Goal: Use online tool/utility: Utilize a website feature to perform a specific function

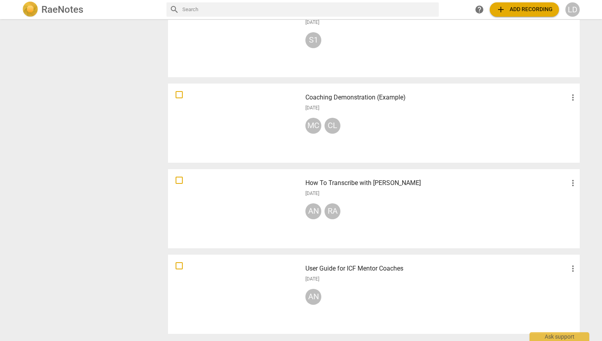
scroll to position [517, 0]
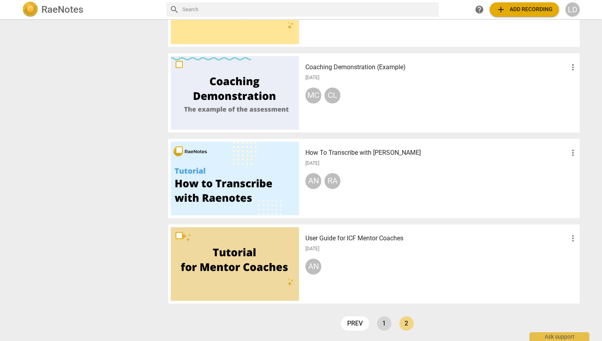
click at [380, 321] on link "1" at bounding box center [384, 323] width 14 height 14
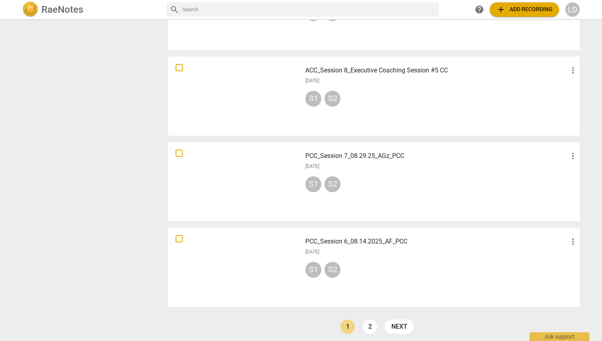
scroll to position [517, 0]
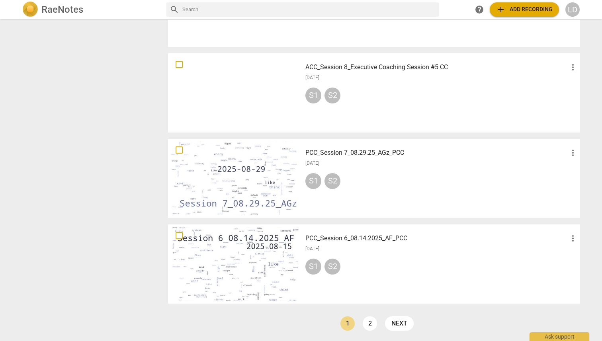
click at [249, 176] on div at bounding box center [235, 179] width 128 height 74
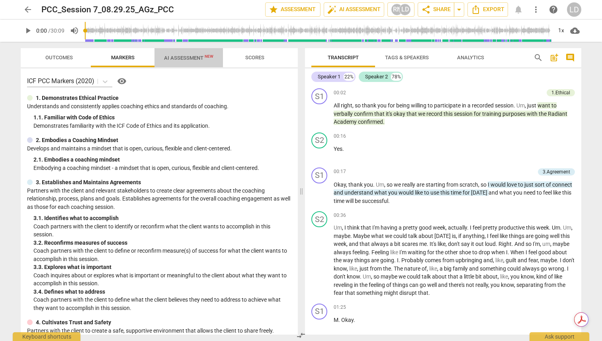
click at [191, 59] on span "AI Assessment New" at bounding box center [188, 58] width 49 height 6
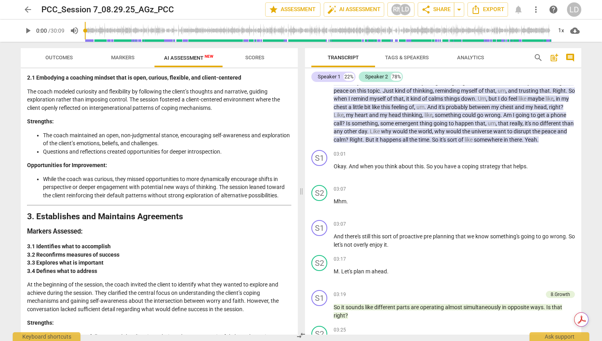
scroll to position [439, 0]
click at [252, 59] on span "Scores" at bounding box center [254, 58] width 19 height 6
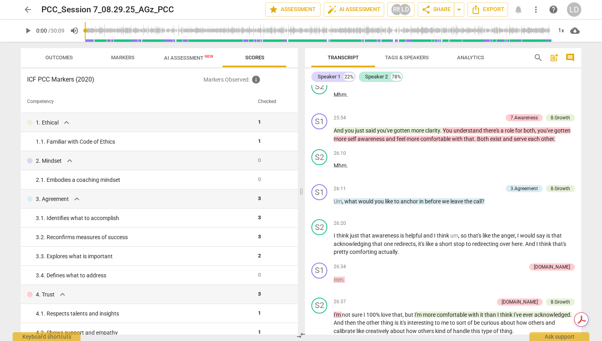
scroll to position [3980, 0]
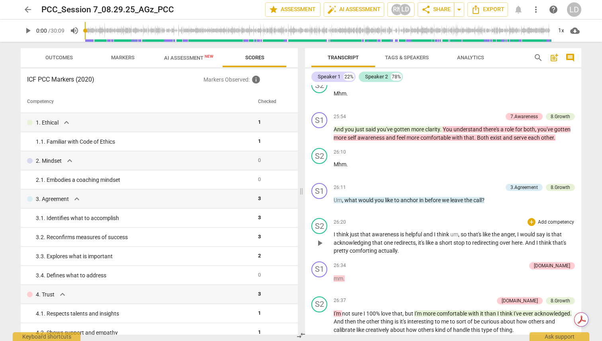
click at [509, 238] on span "anger" at bounding box center [508, 234] width 14 height 6
click at [508, 238] on span "anger" at bounding box center [508, 234] width 14 height 6
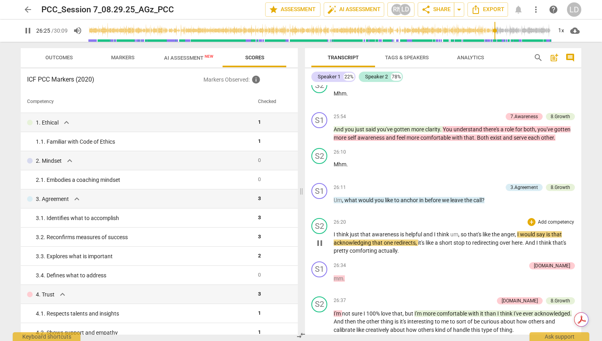
click at [508, 238] on span "anger" at bounding box center [508, 234] width 14 height 6
click at [322, 248] on span "pause" at bounding box center [320, 243] width 10 height 10
type input "1588"
click at [517, 238] on span "," at bounding box center [516, 234] width 2 height 6
click at [592, 205] on div "arrow_back PCC_Session 7_08.29.25_AGz_PCC Saved edit star Assessment auto_fix_h…" at bounding box center [301, 170] width 602 height 341
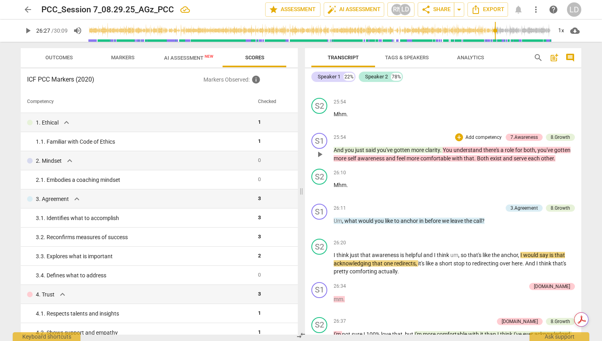
scroll to position [3972, 0]
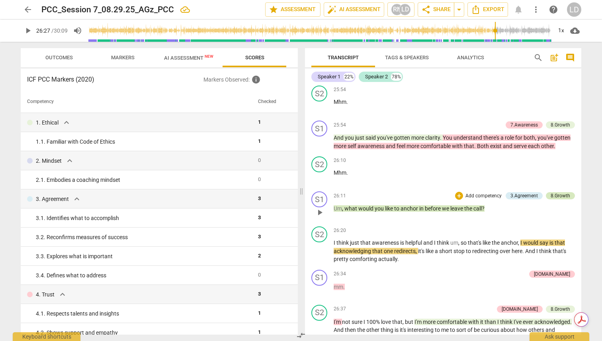
click at [551, 199] on div "8.Growth" at bounding box center [560, 195] width 20 height 7
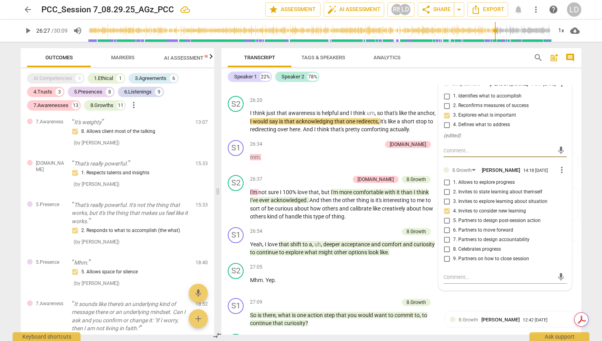
scroll to position [4594, 0]
click at [447, 263] on input "9. Partners on how to close session" at bounding box center [446, 259] width 13 height 10
checkbox input "true"
click at [446, 215] on input "4. Invites to consider new learning" at bounding box center [446, 211] width 13 height 10
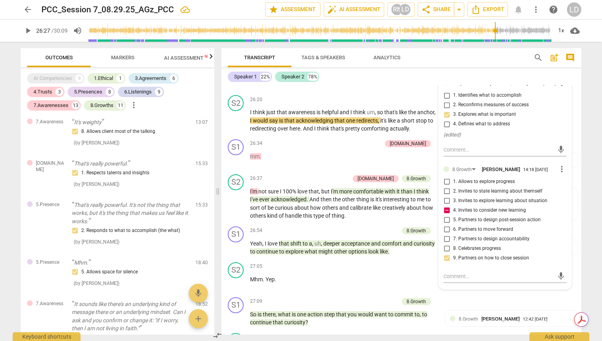
checkbox input "false"
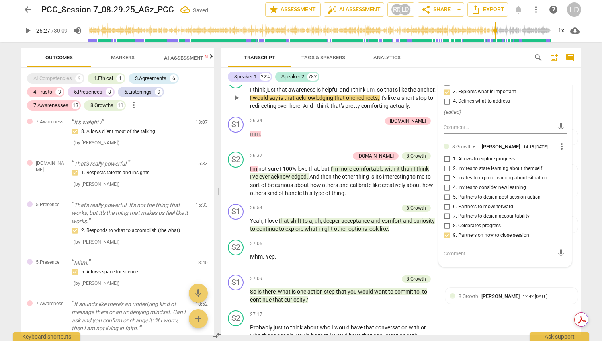
scroll to position [4619, 0]
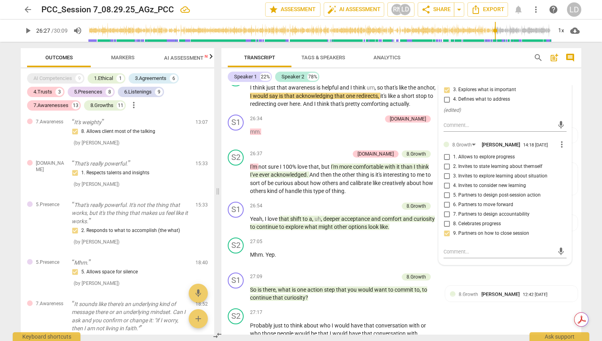
click at [198, 58] on span "AI Assessment New" at bounding box center [188, 58] width 49 height 6
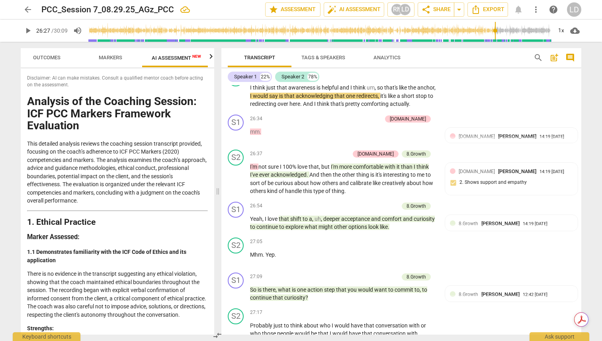
scroll to position [0, 15]
click at [211, 57] on icon "button" at bounding box center [211, 57] width 10 height 10
click at [177, 58] on span "Scores" at bounding box center [176, 58] width 19 height 6
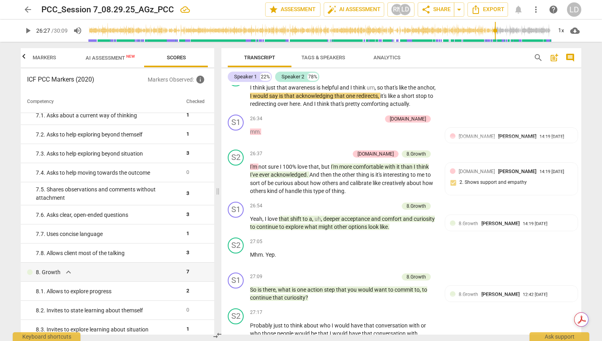
scroll to position [680, 0]
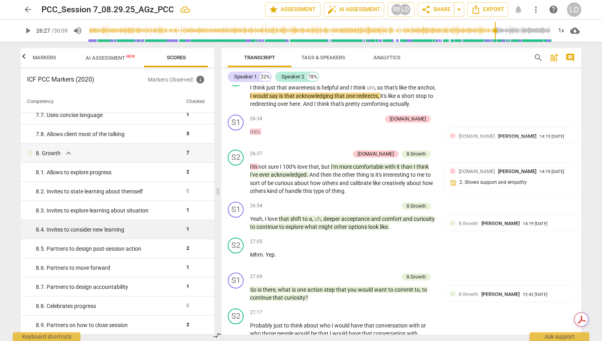
click at [98, 229] on div "8. 4. Invites to consider new learning" at bounding box center [108, 230] width 144 height 8
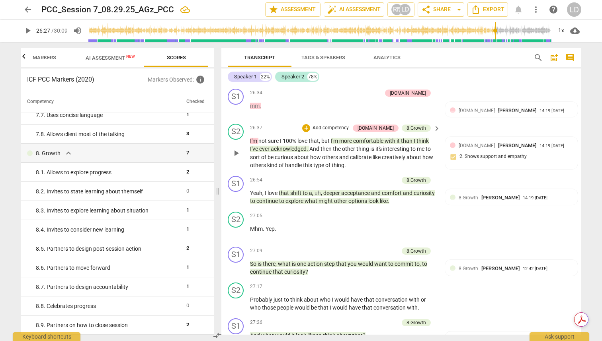
scroll to position [4646, 0]
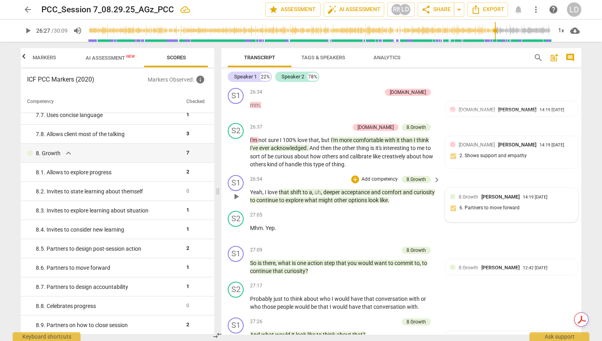
click at [465, 200] on span "8.Growth" at bounding box center [469, 197] width 20 height 6
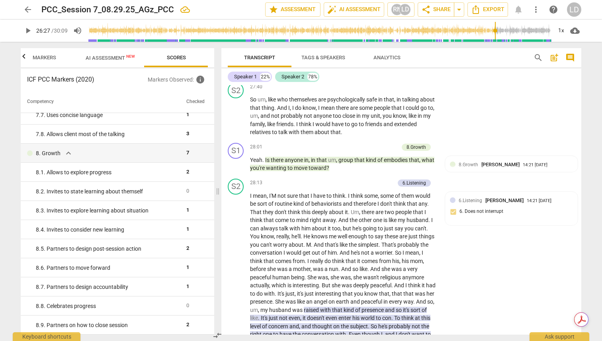
scroll to position [4993, 0]
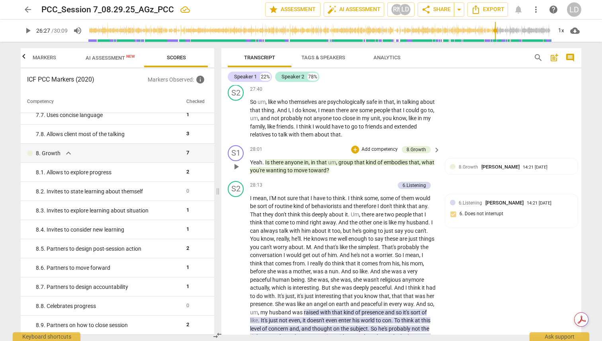
click at [374, 166] on span "kind" at bounding box center [372, 162] width 12 height 6
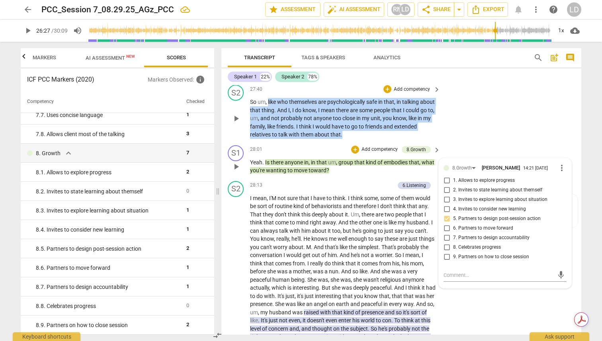
drag, startPoint x: 267, startPoint y: 142, endPoint x: 382, endPoint y: 177, distance: 119.7
click at [382, 139] on p "So um , like who themselves are psychologically safe in that , in talking about…" at bounding box center [343, 118] width 186 height 41
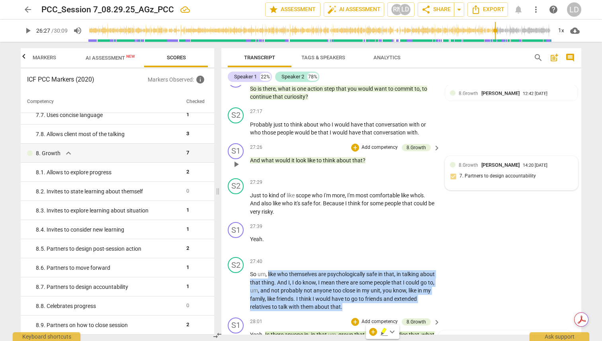
scroll to position [4819, 0]
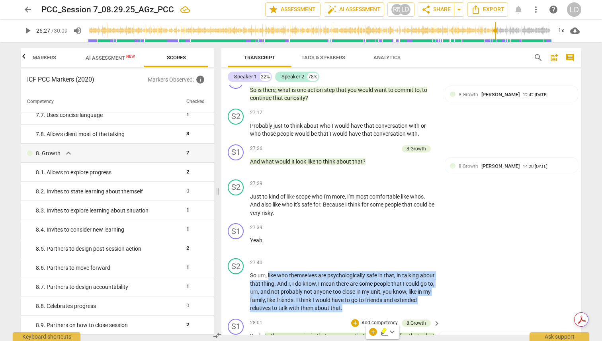
click at [42, 61] on span "Markers" at bounding box center [44, 58] width 43 height 11
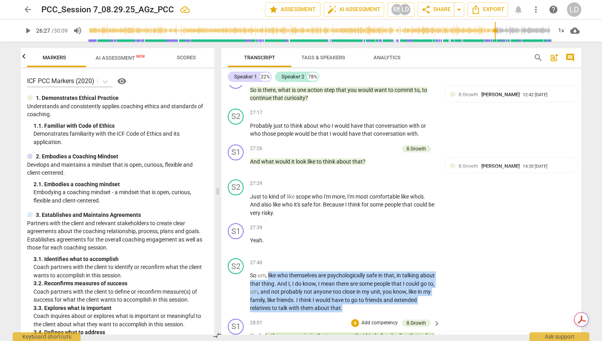
scroll to position [0, 64]
click at [21, 57] on icon "button" at bounding box center [24, 57] width 10 height 10
click at [66, 59] on span "Outcomes" at bounding box center [58, 58] width 27 height 6
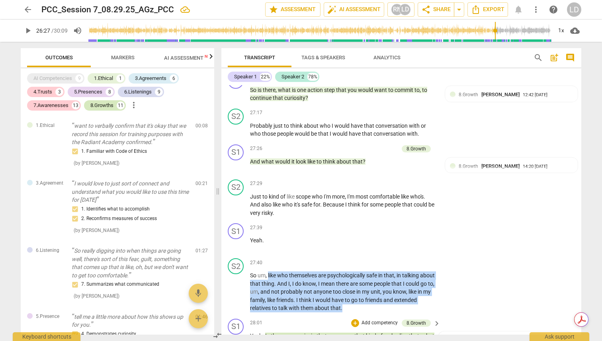
click at [105, 104] on div "8.Growths" at bounding box center [101, 105] width 23 height 8
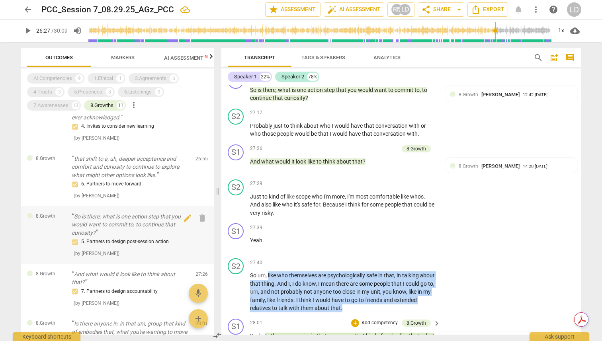
scroll to position [353, 0]
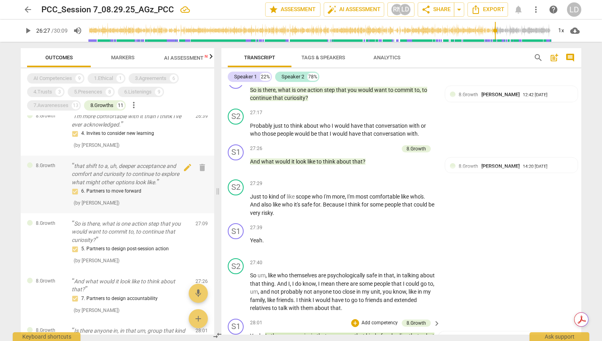
click at [141, 187] on p "that shift to a, uh, deeper acceptance and comfort and curiosity to continue to…" at bounding box center [130, 174] width 117 height 25
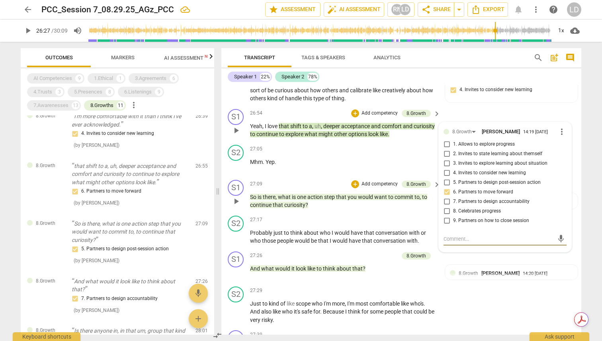
scroll to position [4710, 0]
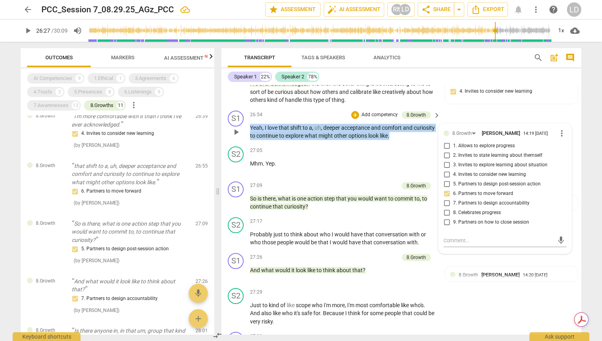
drag, startPoint x: 250, startPoint y: 169, endPoint x: 425, endPoint y: 174, distance: 174.4
click at [425, 140] on p "Yeah , I love that shift to a , uh , deeper acceptance and comfort and curiosit…" at bounding box center [343, 132] width 186 height 16
click at [421, 165] on div "+" at bounding box center [420, 166] width 8 height 8
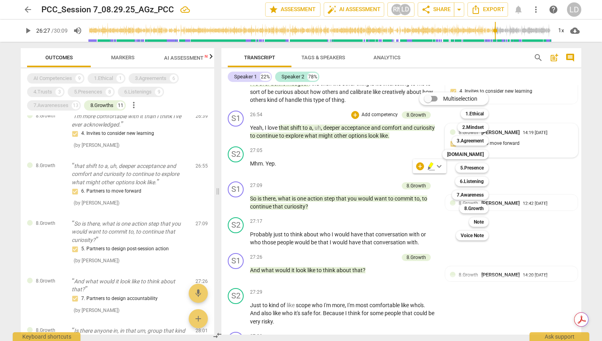
click at [418, 165] on div "Multiselection m 1.Ethical 1 2.Mindset 2 3.Agreement 3 [DOMAIN_NAME] 4 5.Presen…" at bounding box center [460, 166] width 88 height 152
click at [393, 183] on div at bounding box center [301, 170] width 602 height 341
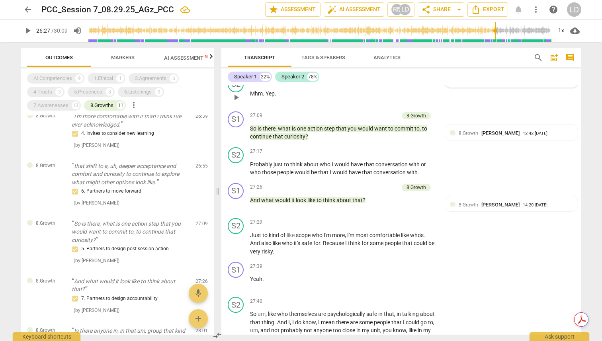
scroll to position [4782, 0]
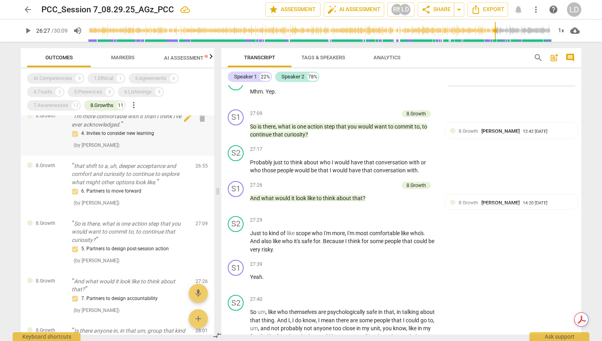
click at [119, 139] on div "4. Invites to consider new learning" at bounding box center [130, 134] width 117 height 10
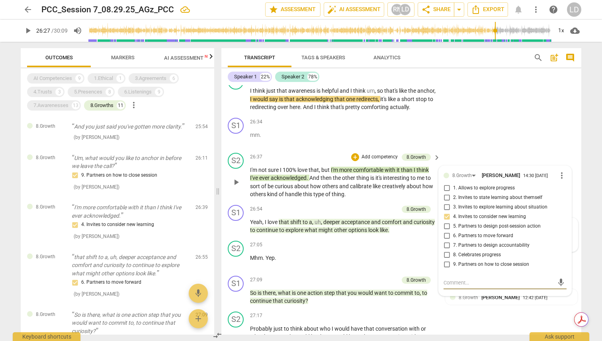
scroll to position [4624, 0]
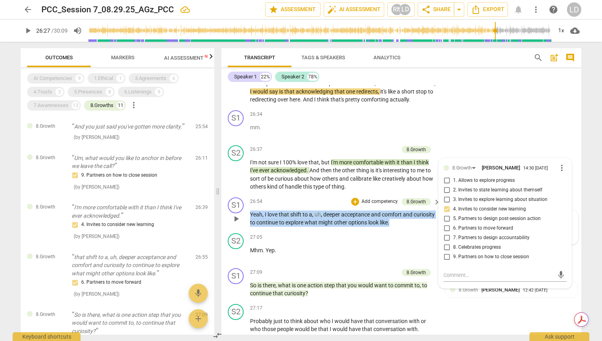
drag, startPoint x: 417, startPoint y: 262, endPoint x: 249, endPoint y: 252, distance: 168.3
click at [249, 230] on div "S1 play_arrow pause 26:54 + Add competency 8.Growth keyboard_arrow_right Yeah ,…" at bounding box center [401, 212] width 360 height 36
click at [335, 182] on span "others" at bounding box center [330, 179] width 17 height 6
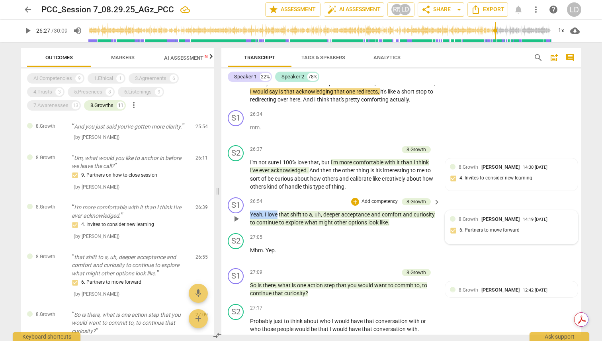
drag, startPoint x: 277, startPoint y: 253, endPoint x: 250, endPoint y: 255, distance: 26.7
click at [250, 227] on p "Yeah , I love that shift to a , uh , deeper acceptance and comfort and curiosit…" at bounding box center [343, 219] width 186 height 16
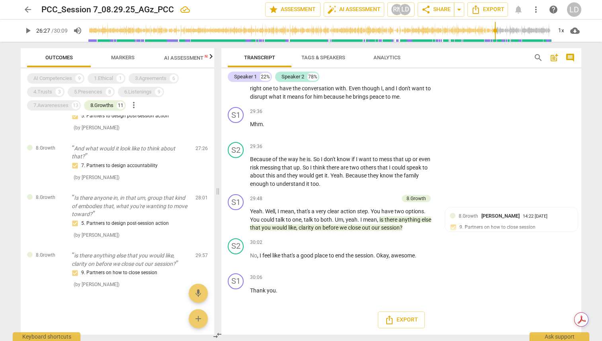
scroll to position [5289, 0]
click at [123, 152] on p "And what would it look like to think about that?" at bounding box center [130, 152] width 117 height 16
drag, startPoint x: 311, startPoint y: 167, endPoint x: 423, endPoint y: 173, distance: 112.4
click at [423, 172] on p "Because of the way he is . So I don't know if I want to mess that up or even ri…" at bounding box center [343, 171] width 186 height 33
drag, startPoint x: 310, startPoint y: 212, endPoint x: 408, endPoint y: 210, distance: 97.5
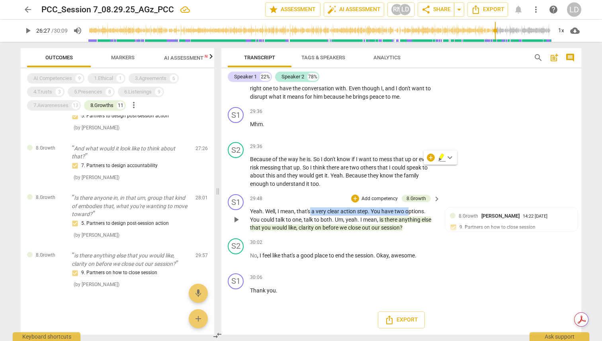
click at [408, 210] on p "Yeah . Well , I mean , that's a very clear action step . You have two options .…" at bounding box center [343, 219] width 186 height 25
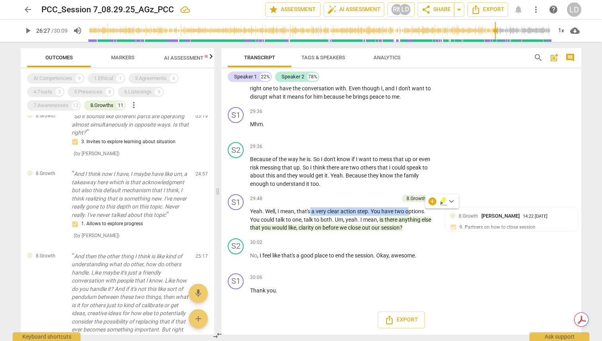
scroll to position [0, 0]
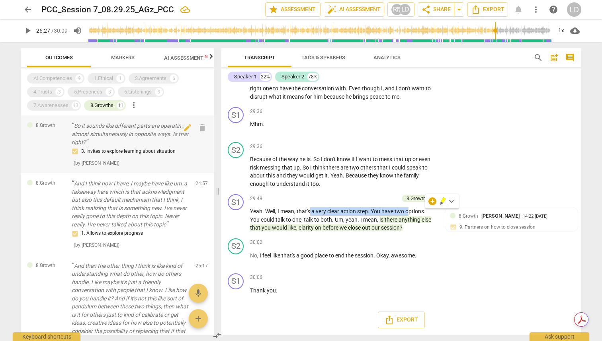
click at [136, 134] on p "So it sounds like different parts are operating almost simultaneously in opposi…" at bounding box center [130, 134] width 117 height 25
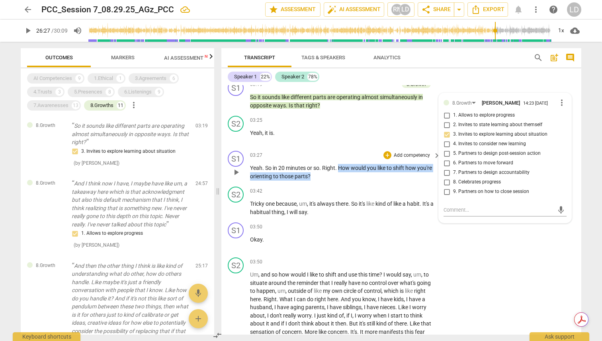
drag, startPoint x: 338, startPoint y: 168, endPoint x: 351, endPoint y: 177, distance: 16.0
click at [351, 177] on p "Yeah . So in 20 minutes or so . Right . How would you like to shift how you're …" at bounding box center [343, 172] width 186 height 16
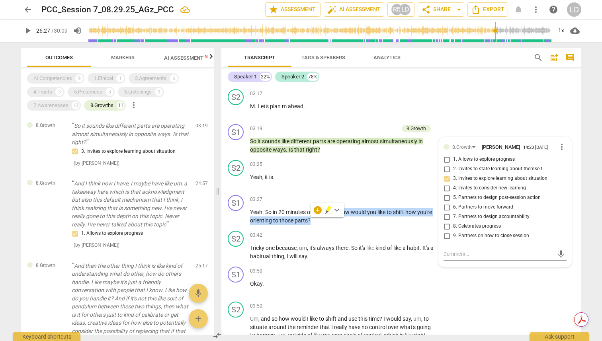
scroll to position [675, 0]
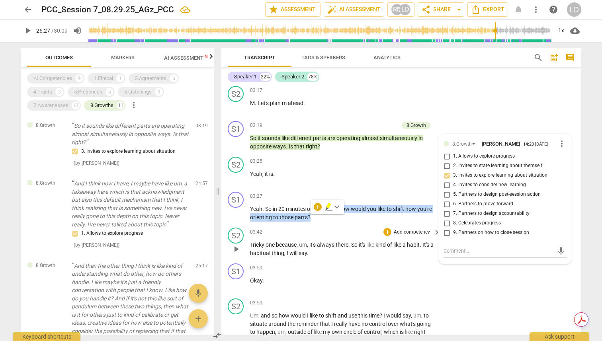
click at [404, 224] on div "S2 play_arrow pause 03:42 + Add competency keyboard_arrow_right Tricky one beca…" at bounding box center [401, 242] width 360 height 36
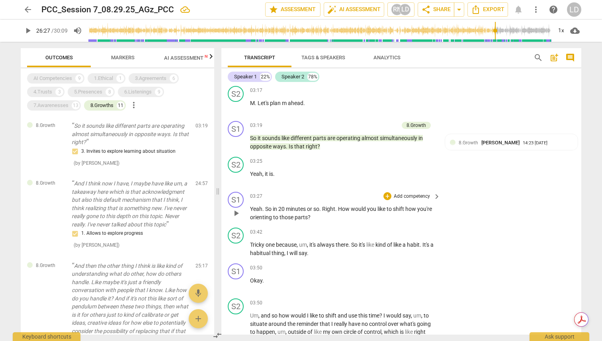
click at [401, 215] on p "Yeah . So in 20 minutes or so . Right . How would you like to shift how you're …" at bounding box center [343, 213] width 186 height 16
drag, startPoint x: 324, startPoint y: 207, endPoint x: 326, endPoint y: 215, distance: 8.4
click at [326, 215] on p "Yeah . So in 20 minutes or so . Right . How would you like to shift how you're …" at bounding box center [343, 213] width 186 height 16
click at [450, 213] on div "S1 play_arrow pause 03:27 + Add competency keyboard_arrow_right Yeah . So in 20…" at bounding box center [401, 207] width 360 height 36
drag, startPoint x: 340, startPoint y: 209, endPoint x: 343, endPoint y: 215, distance: 6.1
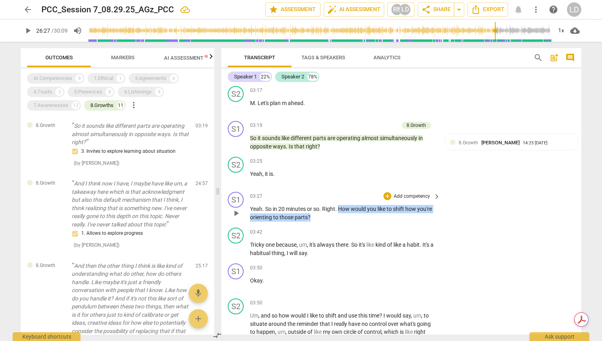
click at [343, 215] on p "Yeah . So in 20 minutes or so . Right . How would you like to shift how you're …" at bounding box center [343, 213] width 186 height 16
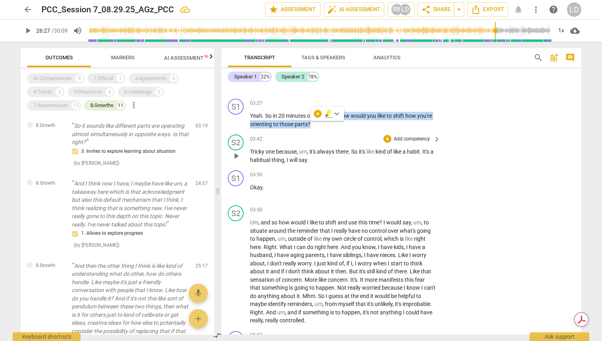
scroll to position [771, 0]
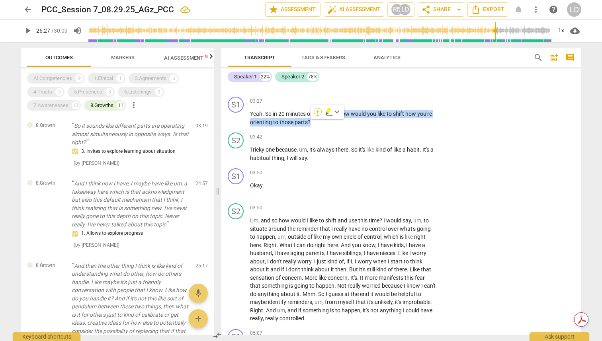
click at [317, 112] on div "+" at bounding box center [318, 112] width 8 height 8
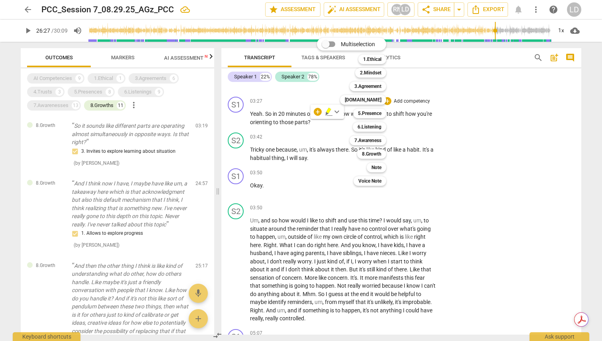
click at [417, 115] on div at bounding box center [301, 170] width 602 height 341
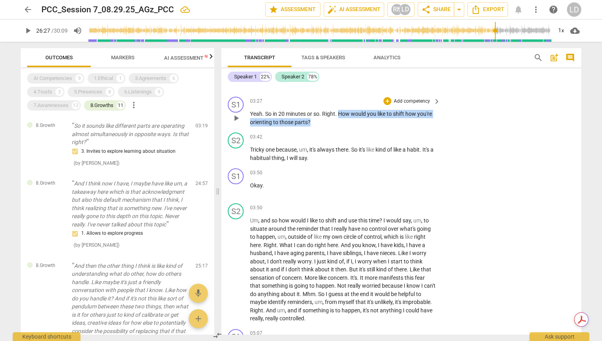
drag, startPoint x: 340, startPoint y: 113, endPoint x: 340, endPoint y: 119, distance: 6.8
click at [340, 119] on p "Yeah . So in 20 minutes or so . Right . How would you like to shift how you're …" at bounding box center [343, 118] width 186 height 16
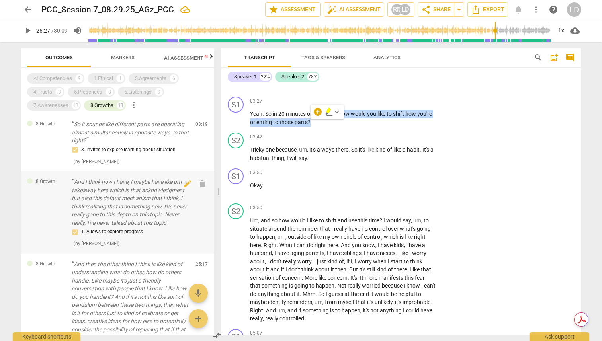
scroll to position [0, 0]
click at [55, 105] on div "7.Awarenesses" at bounding box center [50, 105] width 35 height 8
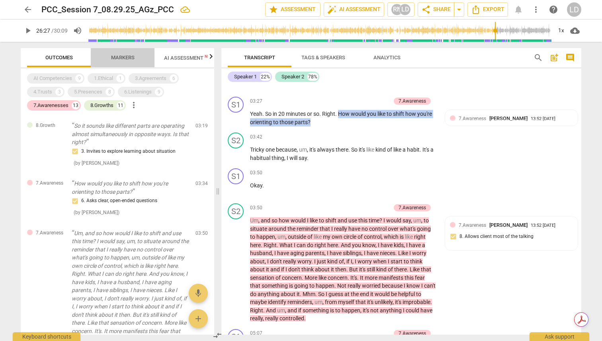
click at [125, 52] on button "Markers" at bounding box center [123, 57] width 64 height 19
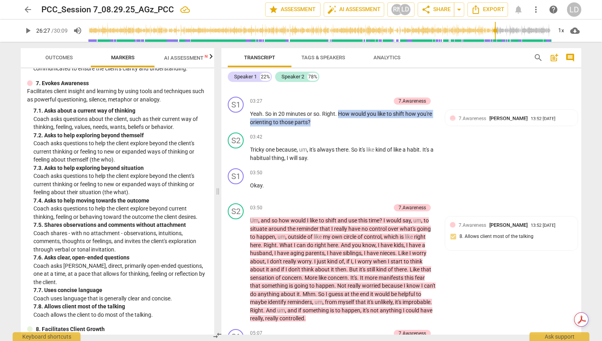
scroll to position [749, 0]
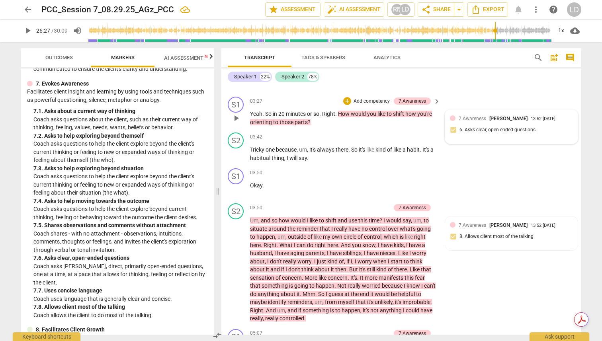
click at [476, 119] on span "7.Awareness" at bounding box center [472, 119] width 27 height 6
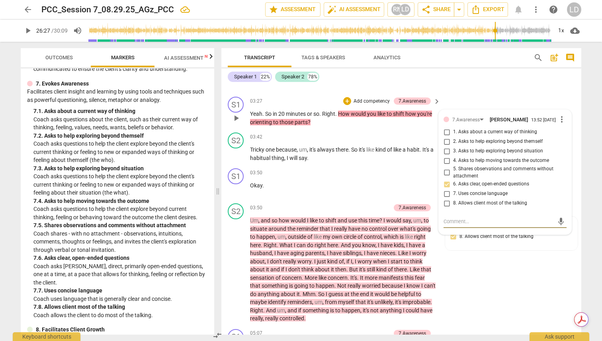
click at [447, 144] on input "2. Asks to help exploring beyond themself" at bounding box center [446, 142] width 13 height 10
checkbox input "true"
click at [447, 97] on div "S1 play_arrow pause 03:27 + Add competency 7.Awareness keyboard_arrow_right Yea…" at bounding box center [401, 112] width 360 height 36
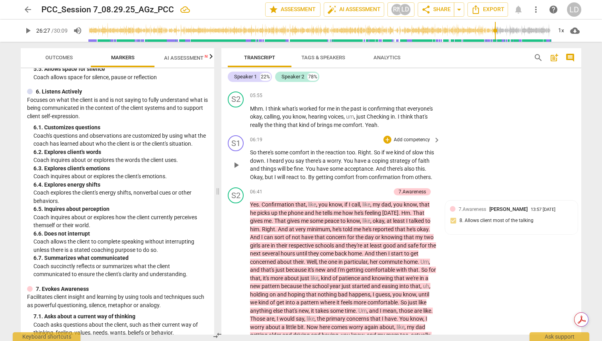
scroll to position [1148, 0]
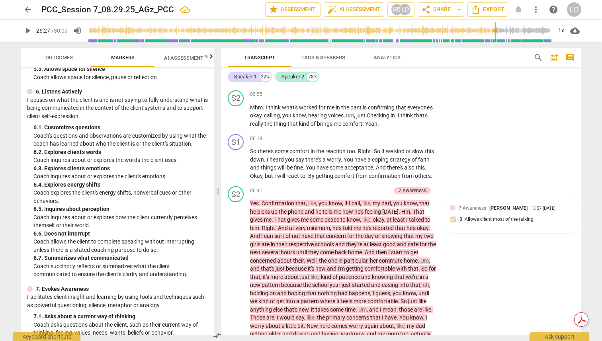
click at [60, 65] on button "Outcomes" at bounding box center [59, 57] width 64 height 19
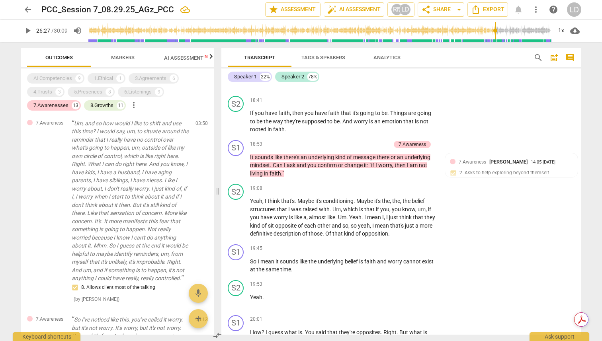
scroll to position [3108, 0]
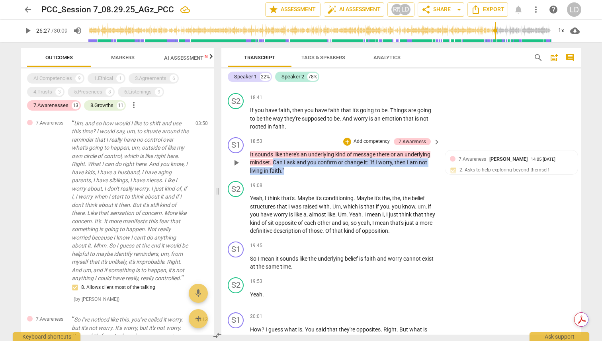
drag, startPoint x: 287, startPoint y: 201, endPoint x: 273, endPoint y: 197, distance: 14.7
click at [273, 175] on p "It sounds like there's an underlying kind of message there or an underlying min…" at bounding box center [343, 162] width 186 height 25
click at [293, 194] on div "+" at bounding box center [291, 193] width 8 height 8
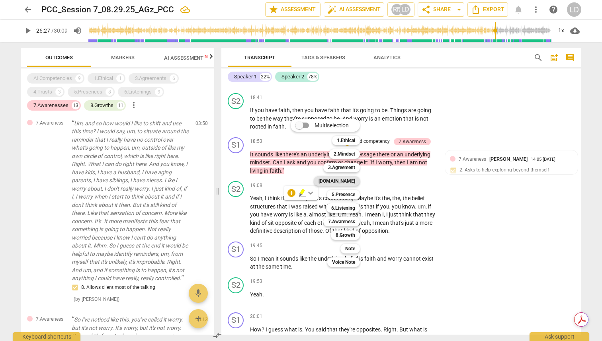
click at [350, 182] on b "[DOMAIN_NAME]" at bounding box center [336, 181] width 37 height 10
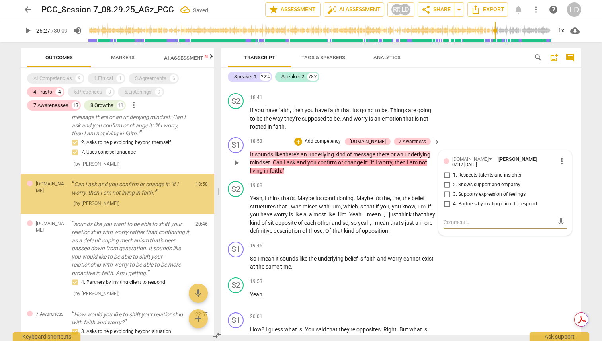
scroll to position [1374, 0]
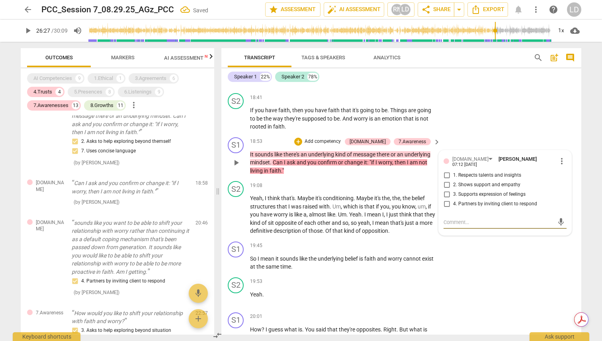
click at [503, 208] on span "4. Partners by inviting client to respond" at bounding box center [495, 204] width 84 height 7
click at [453, 209] on input "4. Partners by inviting client to respond" at bounding box center [446, 204] width 13 height 10
checkbox input "true"
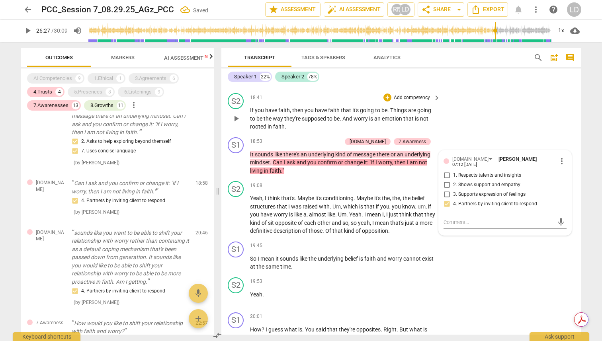
click at [564, 134] on div "S2 play_arrow pause 18:41 + Add competency keyboard_arrow_right If you have fai…" at bounding box center [401, 112] width 360 height 44
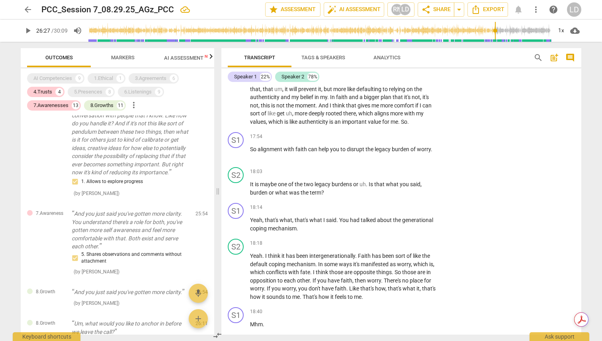
scroll to position [2867, 0]
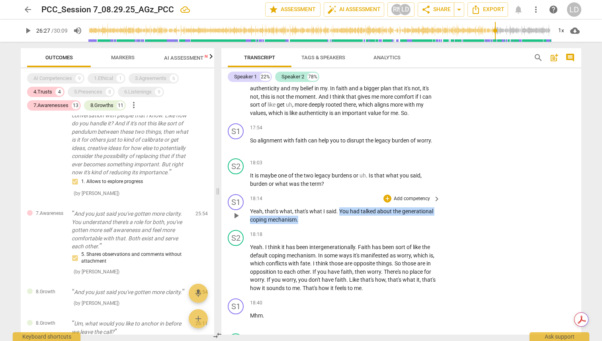
drag, startPoint x: 339, startPoint y: 243, endPoint x: 341, endPoint y: 253, distance: 10.1
click at [341, 224] on p "Yeah , that's what , that's what I said . You had talked about the generational…" at bounding box center [343, 215] width 186 height 16
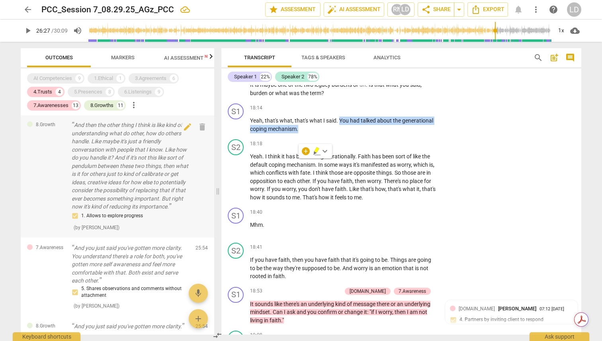
scroll to position [1751, 0]
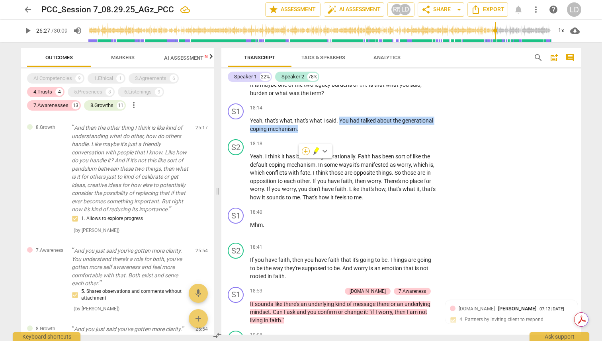
click at [304, 152] on div "+" at bounding box center [306, 151] width 8 height 8
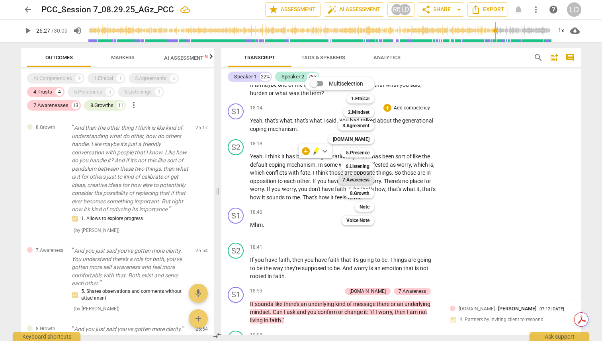
click at [361, 180] on b "7.Awareness" at bounding box center [355, 180] width 27 height 10
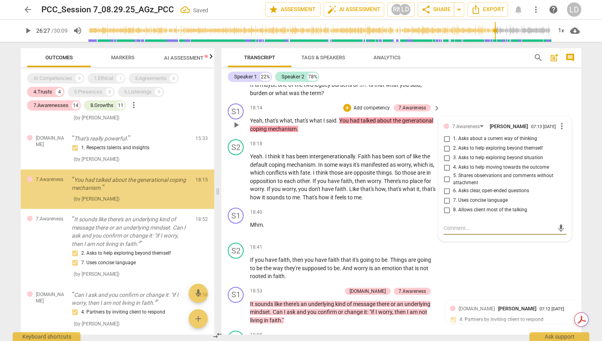
scroll to position [1299, 0]
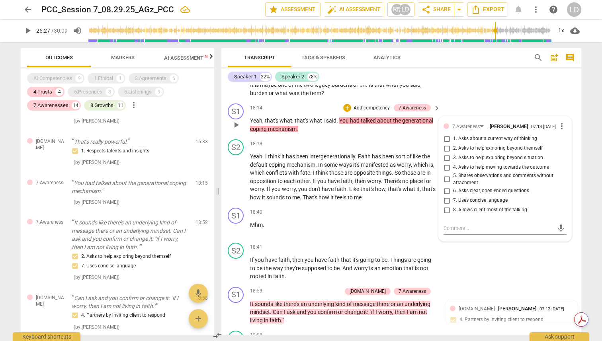
click at [524, 152] on span "2. Asks to help exploring beyond themself" at bounding box center [498, 148] width 90 height 7
click at [453, 153] on input "2. Asks to help exploring beyond themself" at bounding box center [446, 149] width 13 height 10
checkbox input "true"
click at [410, 176] on span "those" at bounding box center [409, 173] width 15 height 6
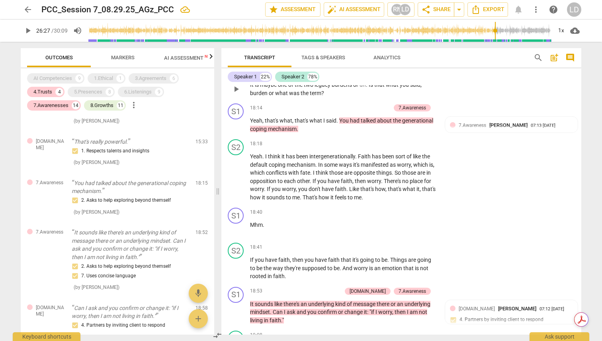
drag, startPoint x: 369, startPoint y: 117, endPoint x: 389, endPoint y: 126, distance: 22.4
click at [389, 97] on p "It is maybe one of the two legacy burdens or uh . Is that what you said , burde…" at bounding box center [343, 89] width 186 height 16
drag, startPoint x: 369, startPoint y: 116, endPoint x: 380, endPoint y: 124, distance: 13.4
click at [380, 97] on p "It is maybe one of the two legacy burdens or uh . Is that what you said , burde…" at bounding box center [343, 89] width 186 height 16
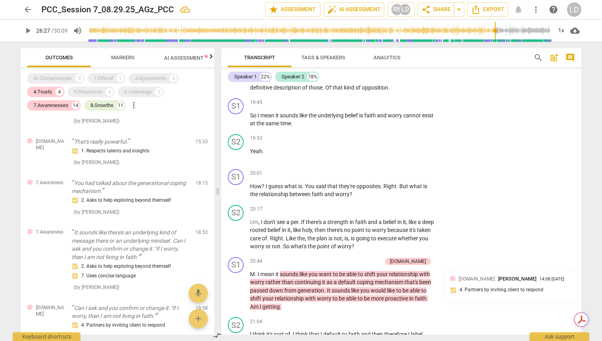
scroll to position [3252, 0]
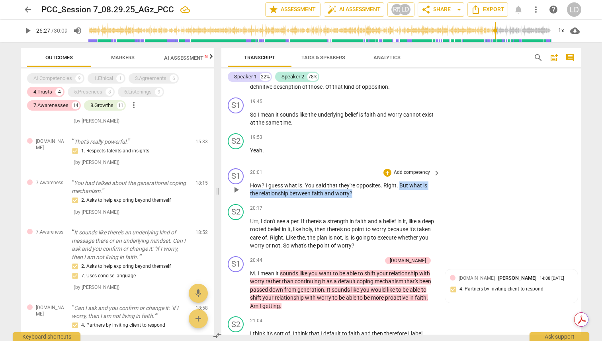
drag, startPoint x: 399, startPoint y: 219, endPoint x: 399, endPoint y: 225, distance: 6.4
click at [399, 198] on p "How ? I guess what is . You said that they're opposites . Right . But what is t…" at bounding box center [343, 190] width 186 height 16
click at [359, 215] on div "+" at bounding box center [359, 216] width 8 height 8
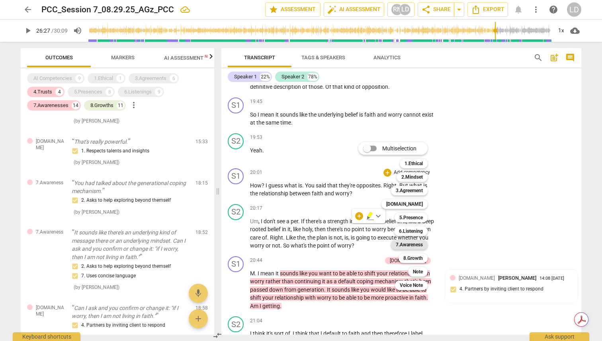
click at [416, 242] on b "7.Awareness" at bounding box center [409, 245] width 27 height 10
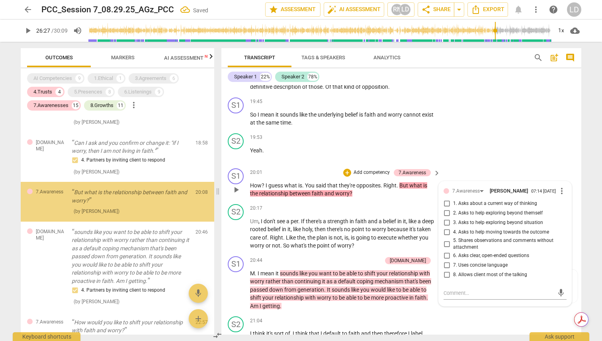
scroll to position [1473, 0]
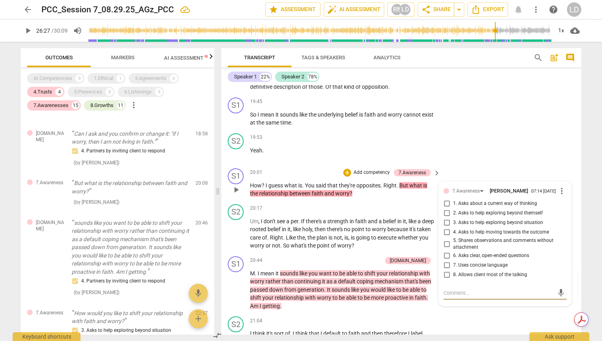
click at [503, 207] on span "1. Asks about a current way of thinking" at bounding box center [495, 203] width 84 height 7
click at [453, 209] on input "1. Asks about a current way of thinking" at bounding box center [446, 204] width 13 height 10
checkbox input "true"
click at [479, 165] on div "S2 play_arrow pause 19:53 + Add competency keyboard_arrow_right Yeah ." at bounding box center [401, 147] width 360 height 35
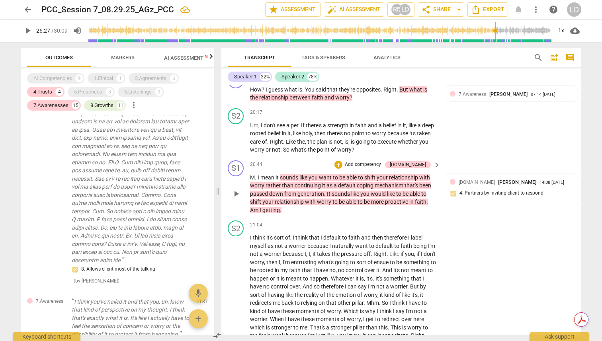
scroll to position [3347, 0]
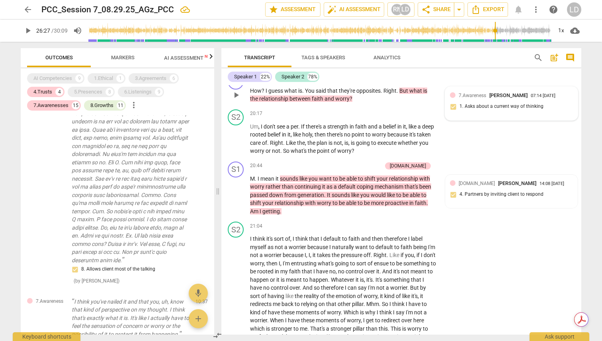
click at [468, 98] on span "7.Awareness" at bounding box center [472, 96] width 27 height 6
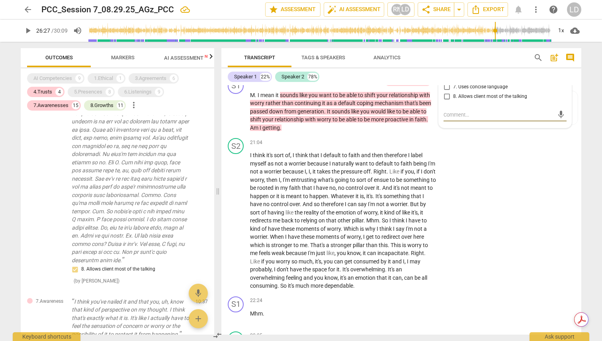
scroll to position [3433, 0]
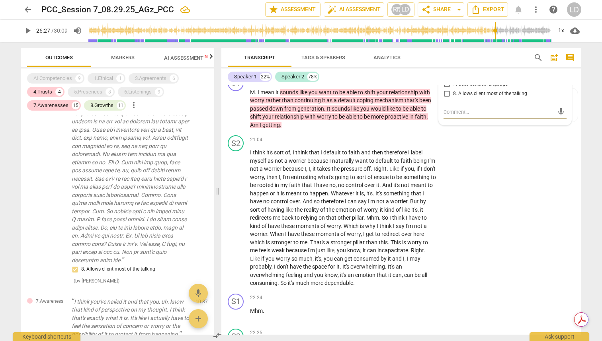
click at [388, 57] on span "Analytics" at bounding box center [386, 58] width 27 height 6
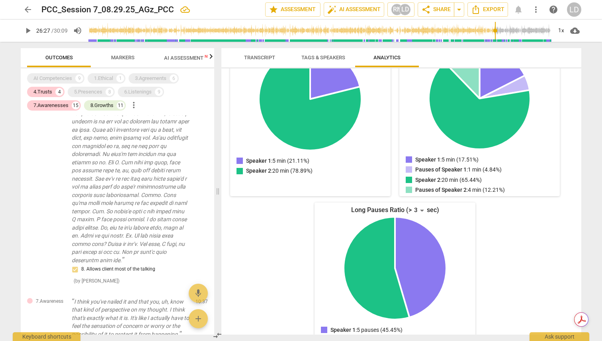
scroll to position [124, 0]
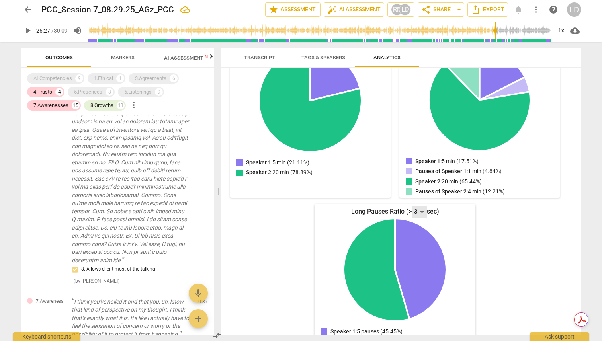
click at [422, 210] on div "3" at bounding box center [419, 212] width 15 height 13
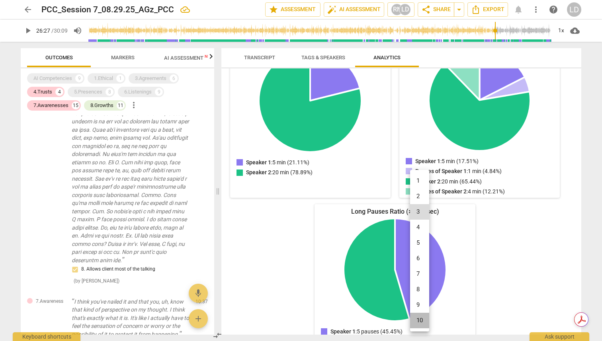
click at [424, 317] on li "10" at bounding box center [419, 321] width 19 height 16
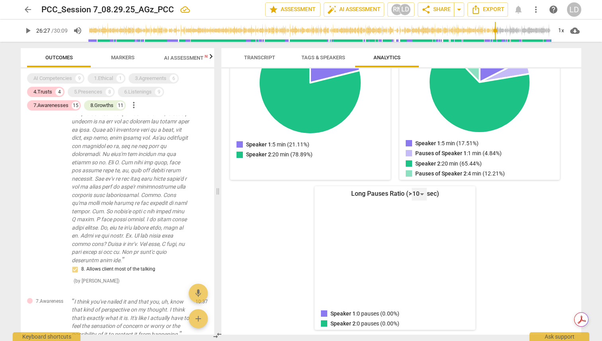
scroll to position [142, 0]
click at [419, 195] on div "10" at bounding box center [419, 193] width 15 height 13
click at [420, 115] on li "5" at bounding box center [419, 116] width 19 height 16
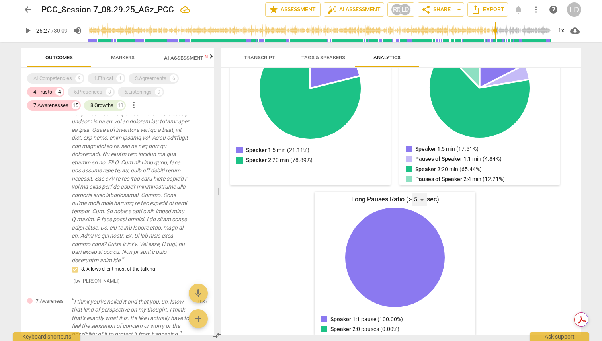
scroll to position [137, 0]
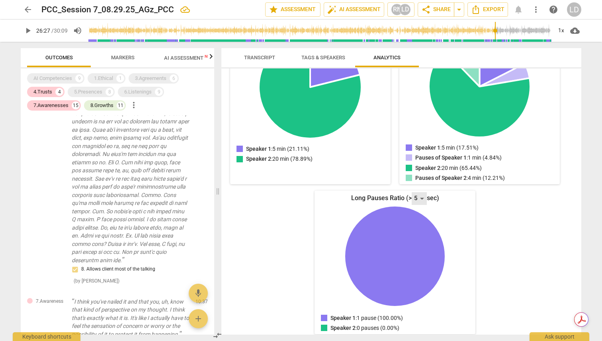
click at [418, 197] on div "5" at bounding box center [419, 198] width 15 height 13
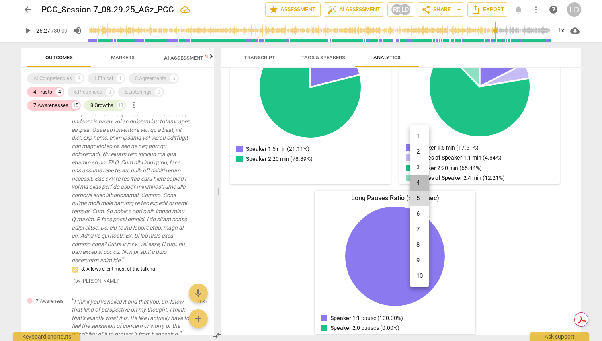
click at [422, 181] on li "4" at bounding box center [419, 183] width 19 height 16
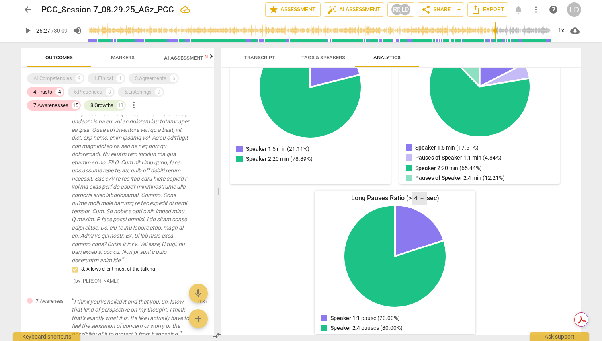
click at [420, 200] on div "4" at bounding box center [419, 198] width 15 height 13
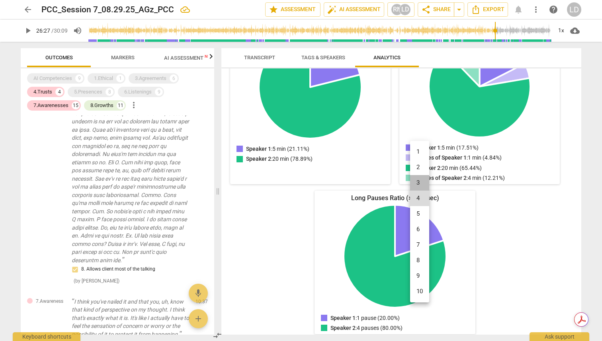
click at [422, 181] on li "3" at bounding box center [419, 183] width 19 height 16
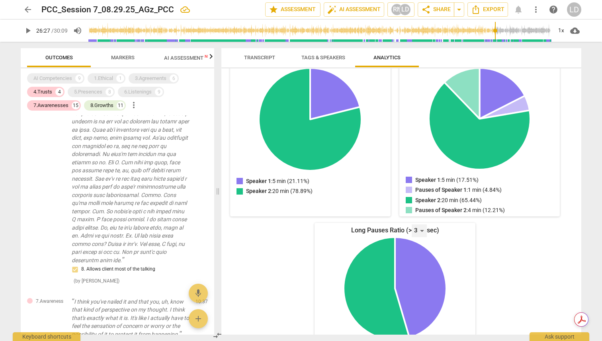
scroll to position [105, 0]
click at [417, 230] on div "3" at bounding box center [419, 230] width 15 height 13
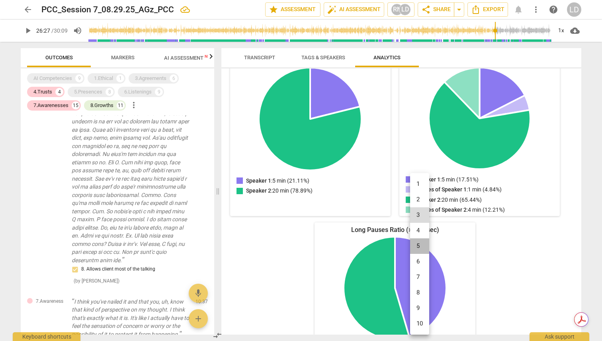
click at [419, 250] on li "5" at bounding box center [419, 246] width 19 height 16
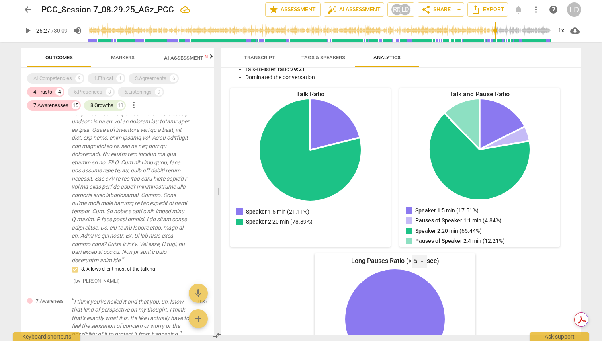
scroll to position [73, 0]
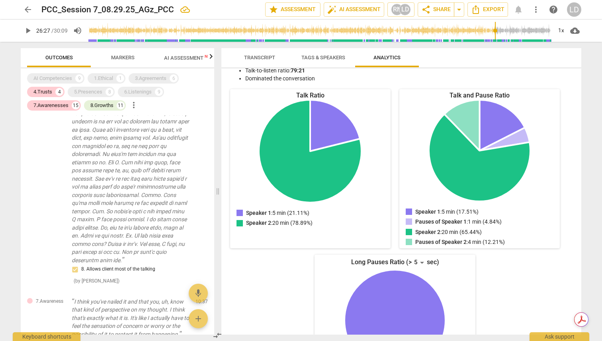
click at [256, 54] on span "Transcript" at bounding box center [259, 58] width 50 height 11
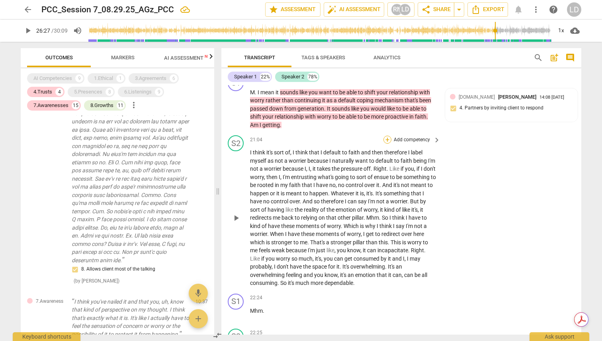
click at [387, 144] on div "+" at bounding box center [387, 140] width 8 height 8
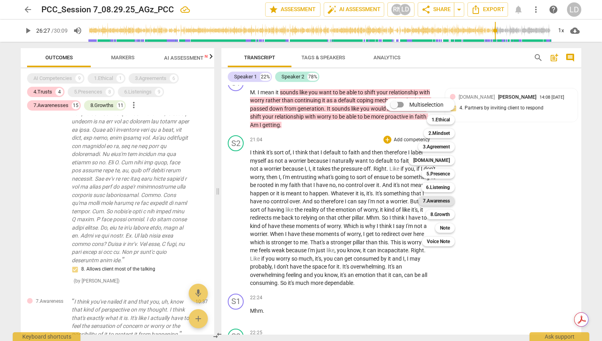
click at [446, 201] on b "7.Awareness" at bounding box center [436, 201] width 27 height 10
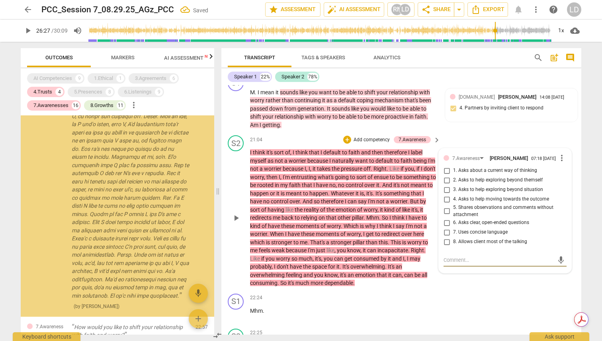
scroll to position [1719, 0]
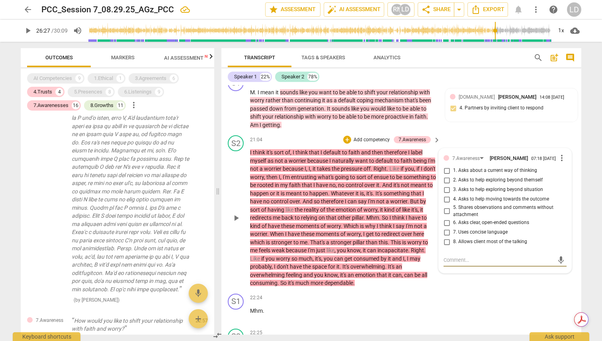
click at [467, 167] on div "S2 play_arrow pause 21:04 + Add competency 7.Awareness keyboard_arrow_right I t…" at bounding box center [401, 211] width 360 height 158
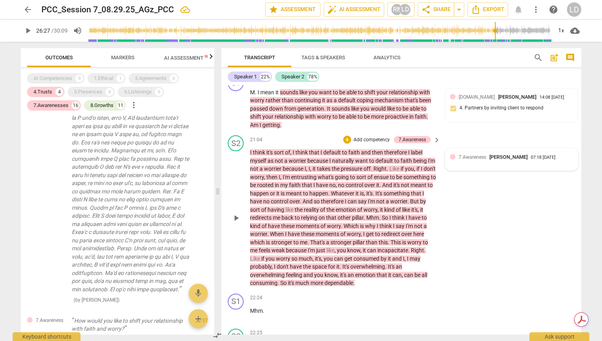
click at [453, 161] on div "7.Awareness [PERSON_NAME] 07:18 [DATE]" at bounding box center [511, 157] width 123 height 8
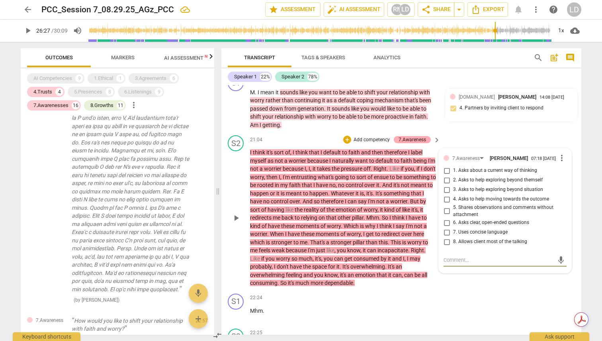
click at [410, 143] on div "7.Awareness" at bounding box center [411, 139] width 27 height 7
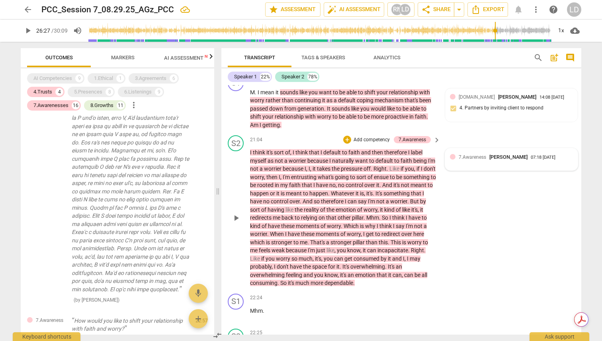
click at [513, 166] on div "7.Awareness [PERSON_NAME] 07:18 [DATE]" at bounding box center [511, 159] width 123 height 12
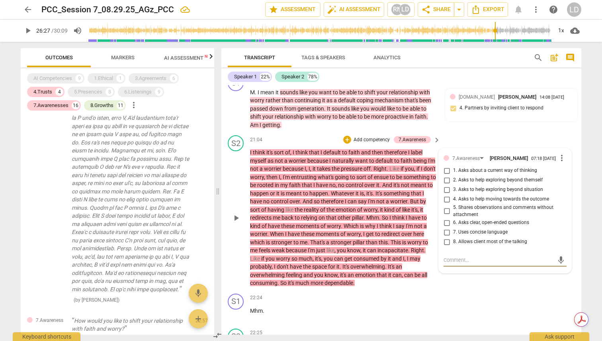
click at [560, 163] on span "more_vert" at bounding box center [562, 158] width 10 height 10
click at [568, 209] on li "Delete" at bounding box center [567, 206] width 27 height 15
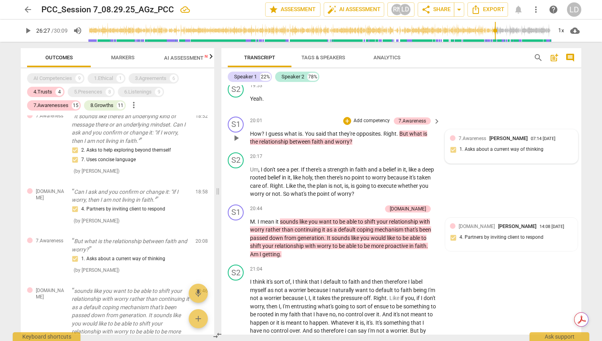
scroll to position [3308, 0]
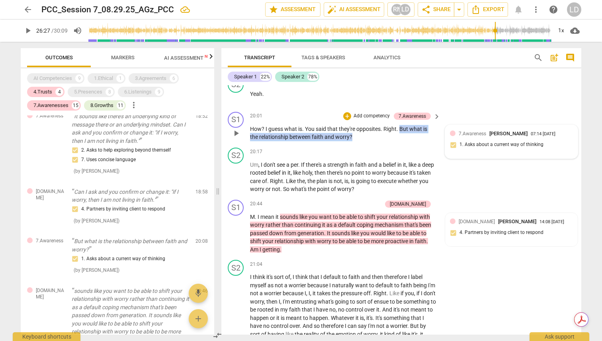
drag, startPoint x: 378, startPoint y: 172, endPoint x: 399, endPoint y: 164, distance: 22.7
click at [399, 141] on p "How ? I guess what is . You said that they're opposites . Right . But what is t…" at bounding box center [343, 133] width 186 height 16
click at [359, 160] on div "+" at bounding box center [359, 160] width 8 height 8
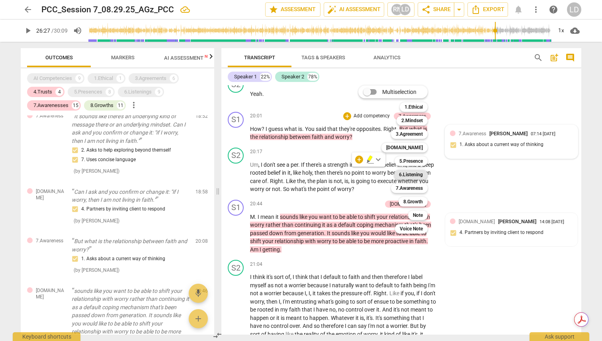
click at [416, 172] on b "6.Listening" at bounding box center [411, 175] width 24 height 10
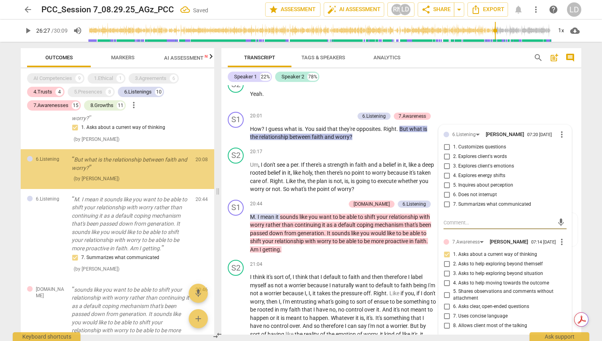
scroll to position [2737, 0]
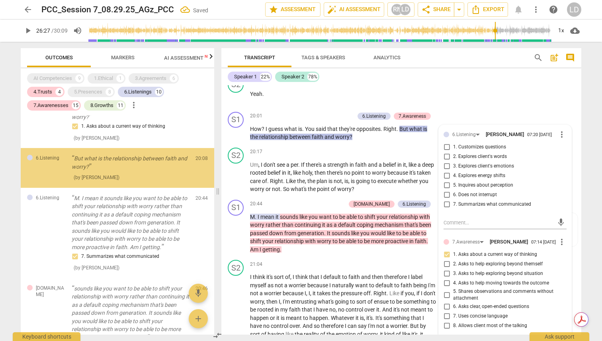
click at [491, 151] on span "1. Customizes questions" at bounding box center [479, 147] width 53 height 7
click at [453, 152] on input "1. Customizes questions" at bounding box center [446, 147] width 13 height 10
checkbox input "true"
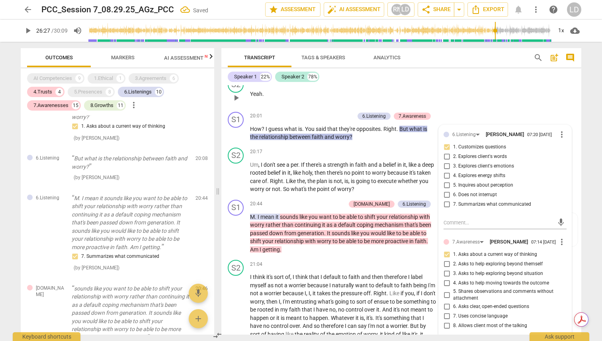
click at [551, 109] on div "S2 play_arrow pause 19:53 + Add competency keyboard_arrow_right Yeah ." at bounding box center [401, 91] width 360 height 35
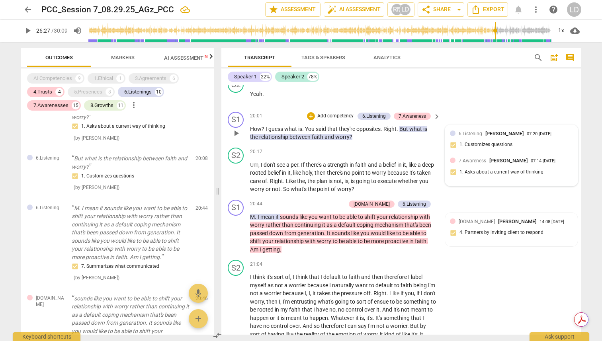
click at [468, 137] on span "6.Listening" at bounding box center [470, 134] width 23 height 6
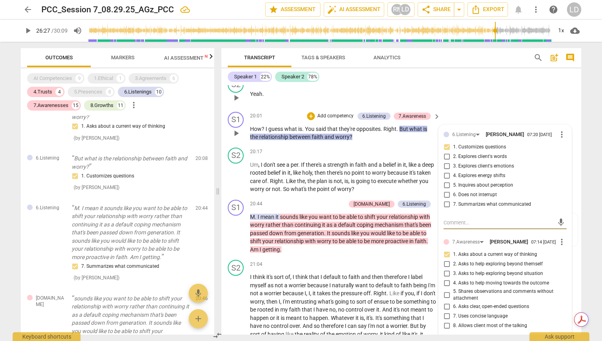
click at [507, 109] on div "S2 play_arrow pause 19:53 + Add competency keyboard_arrow_right Yeah ." at bounding box center [401, 91] width 360 height 35
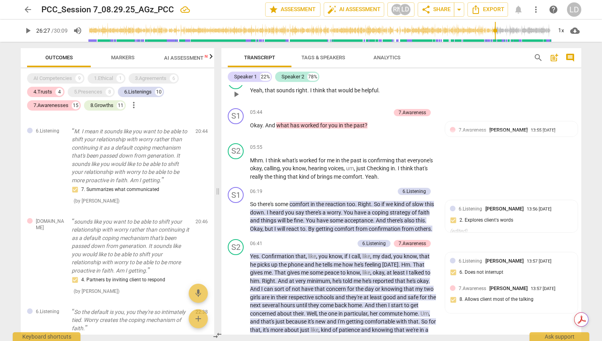
scroll to position [1096, 0]
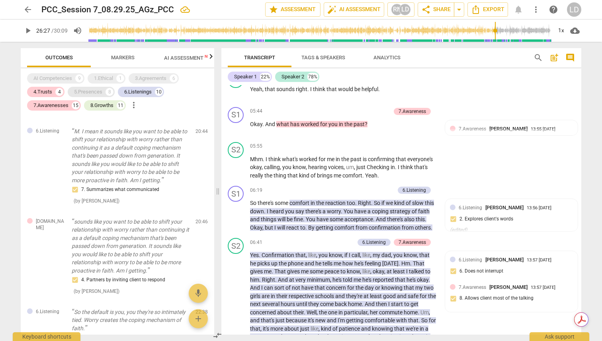
click at [86, 91] on div "5.Presences" at bounding box center [88, 92] width 28 height 8
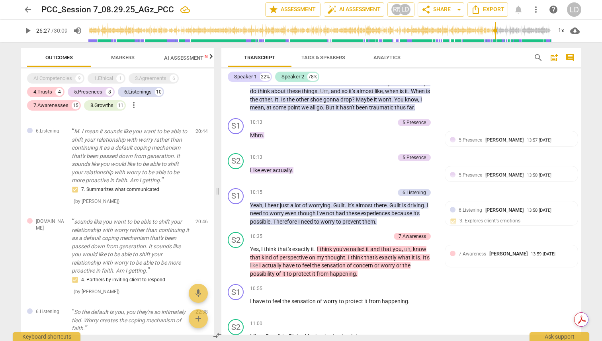
scroll to position [1618, 0]
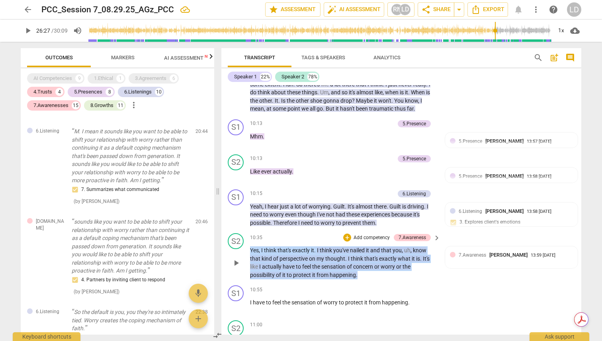
drag, startPoint x: 251, startPoint y: 266, endPoint x: 392, endPoint y: 289, distance: 143.4
click at [392, 279] on p "Yes , I think that's exactly it . I think you've nailed it and that you , uh , …" at bounding box center [343, 262] width 186 height 33
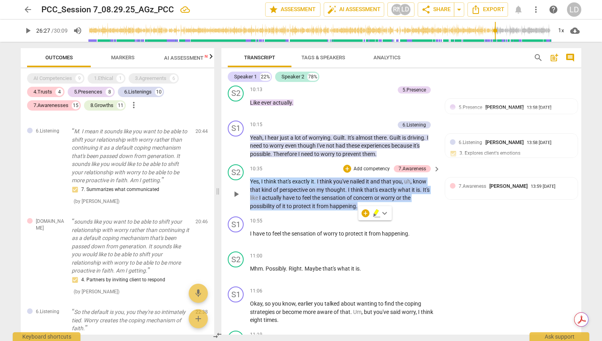
scroll to position [1687, 0]
click at [490, 213] on div "S2 play_arrow pause 10:35 + Add competency 7.Awareness keyboard_arrow_right Yes…" at bounding box center [401, 187] width 360 height 52
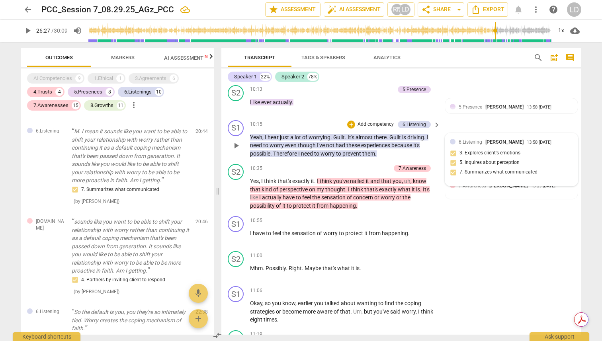
click at [461, 145] on span "6.Listening" at bounding box center [470, 142] width 23 height 6
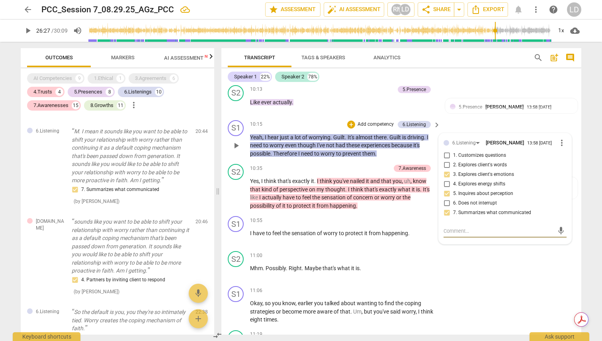
click at [445, 199] on input "5. Inquires about perception" at bounding box center [446, 194] width 13 height 10
checkbox input "false"
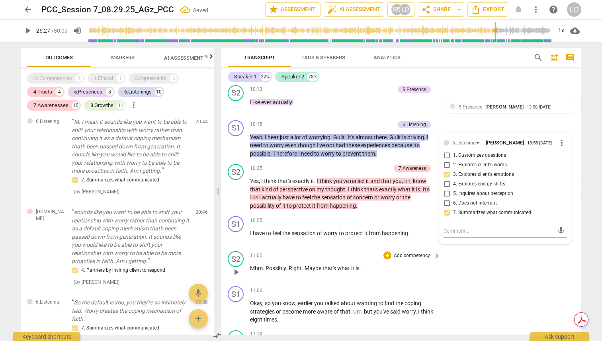
scroll to position [3166, 0]
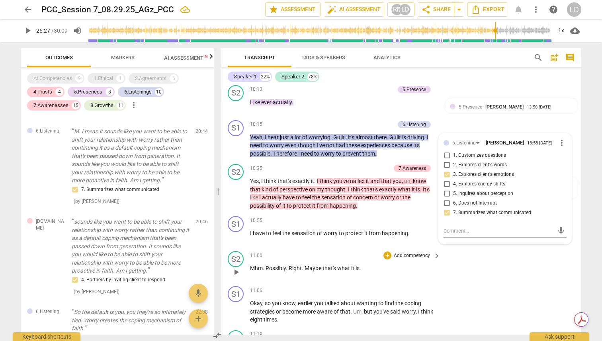
click at [537, 277] on div "S2 play_arrow pause 11:00 + Add competency keyboard_arrow_right Mhm . Possibly …" at bounding box center [401, 265] width 360 height 35
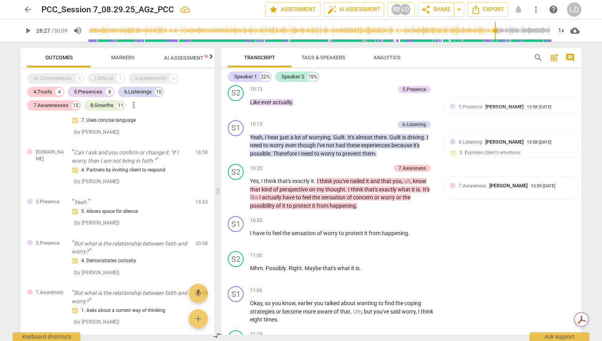
scroll to position [2900, 0]
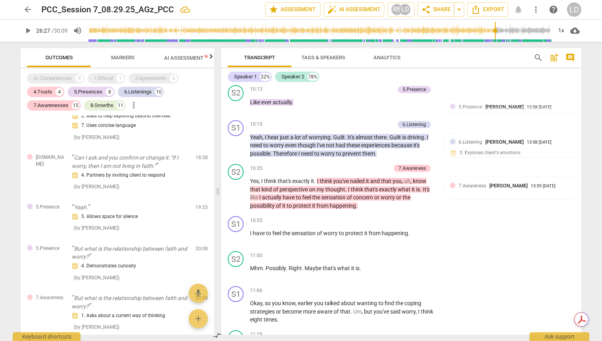
click at [470, 145] on span "6.Listening" at bounding box center [470, 142] width 23 height 6
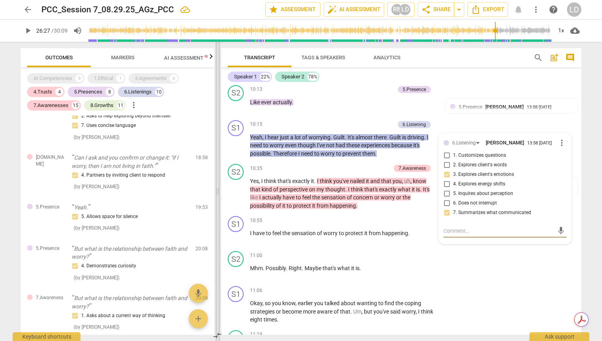
click at [216, 88] on span at bounding box center [217, 191] width 5 height 299
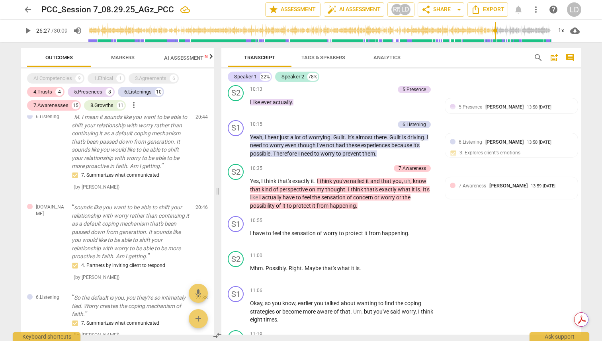
scroll to position [3198, 0]
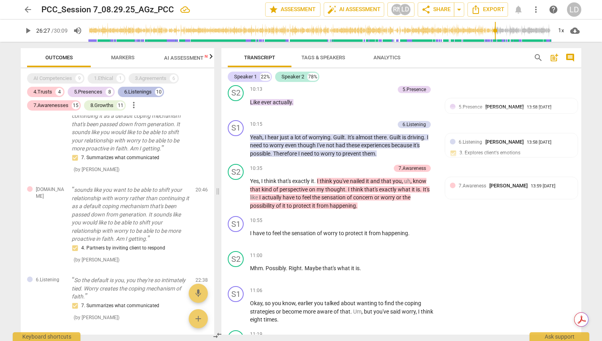
click at [132, 93] on div "6.Listenings" at bounding box center [137, 92] width 27 height 8
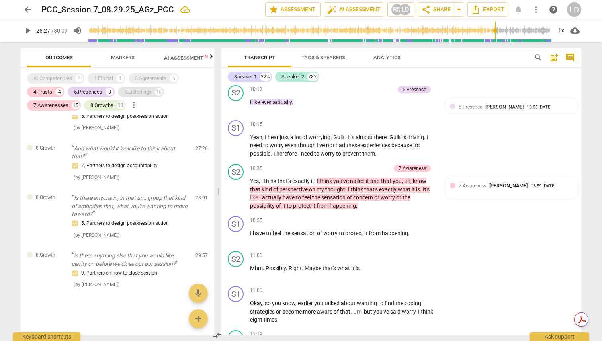
scroll to position [1845, 0]
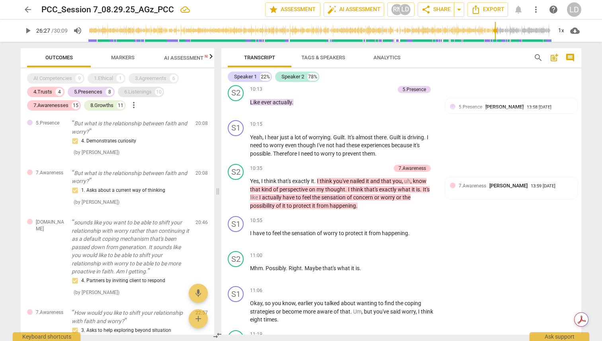
click at [144, 91] on div "6.Listenings" at bounding box center [137, 92] width 27 height 8
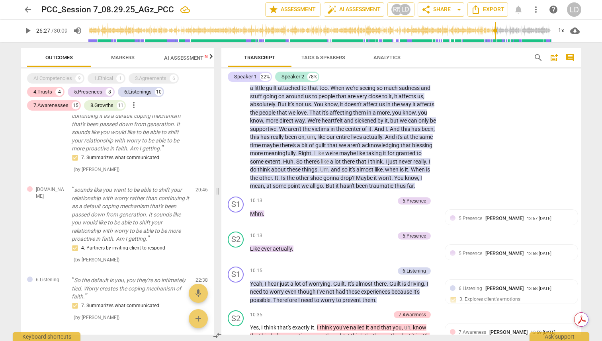
scroll to position [1539, 0]
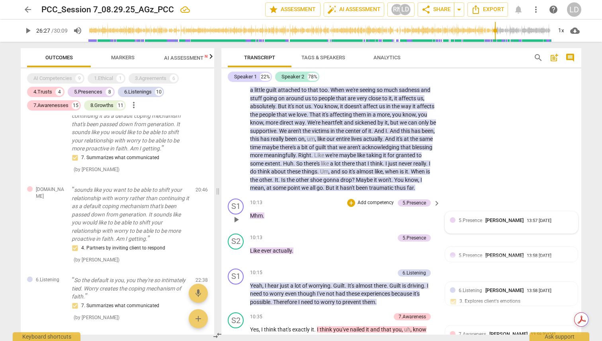
click at [474, 223] on span "5.Presence" at bounding box center [470, 221] width 23 height 6
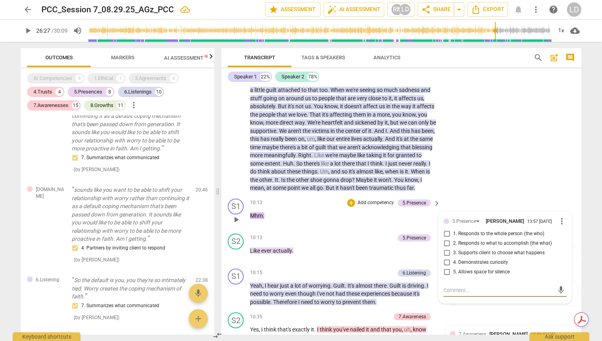
click at [534, 216] on div "S1 play_arrow pause 10:13 + Add competency 5.Presence keyboard_arrow_right Mhm …" at bounding box center [401, 212] width 360 height 35
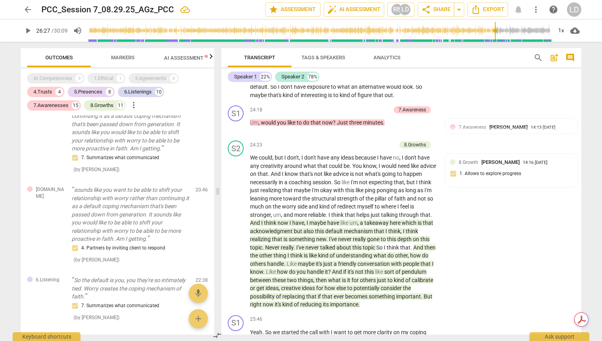
scroll to position [4175, 0]
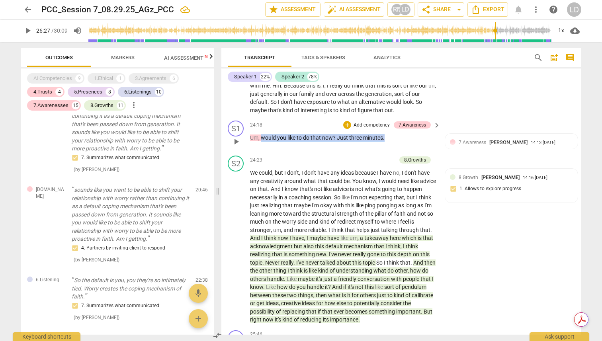
drag, startPoint x: 389, startPoint y: 171, endPoint x: 261, endPoint y: 169, distance: 127.8
click at [261, 142] on p "Um , would you like to do that now ? Just three minutes ." at bounding box center [343, 138] width 186 height 8
click at [392, 159] on div "+" at bounding box center [392, 160] width 8 height 8
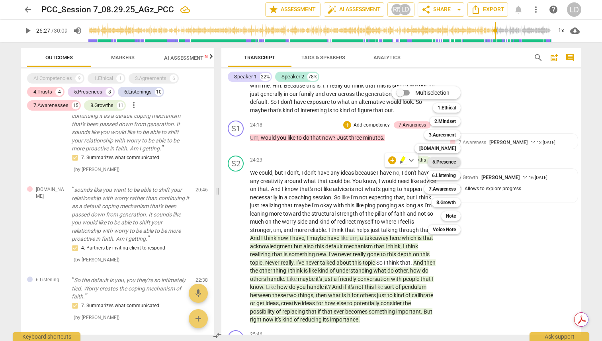
click at [452, 160] on b "5.Presence" at bounding box center [443, 162] width 23 height 10
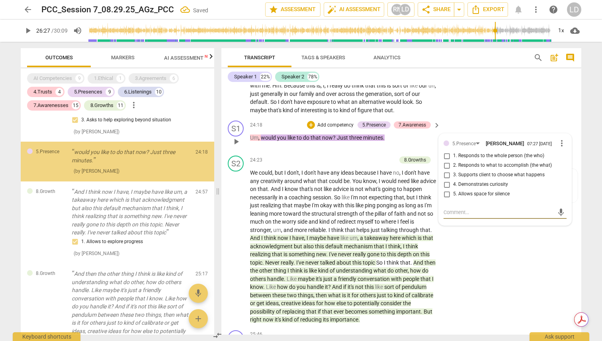
scroll to position [3484, 0]
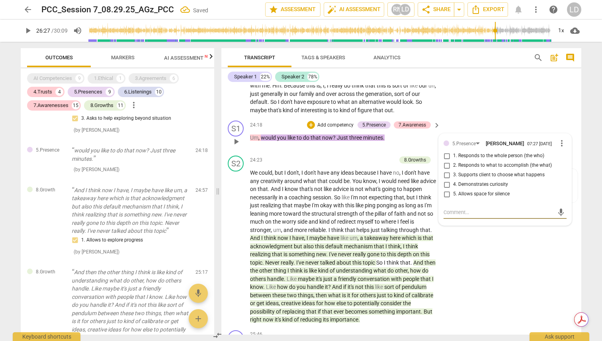
click at [509, 179] on span "3. Supports client to choose what happens" at bounding box center [499, 175] width 92 height 7
click at [453, 180] on input "3. Supports client to choose what happens" at bounding box center [446, 175] width 13 height 10
checkbox input "true"
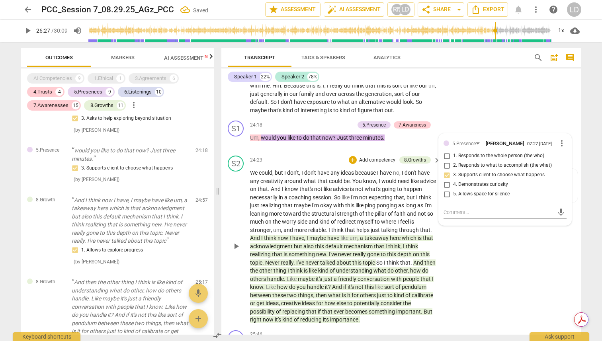
click at [548, 282] on div "S2 play_arrow pause 24:23 + Add competency 8.Growths keyboard_arrow_right We co…" at bounding box center [401, 239] width 360 height 175
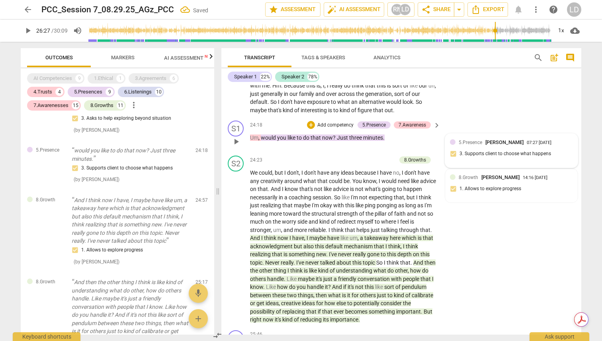
click at [470, 145] on span "5.Presence" at bounding box center [470, 143] width 23 height 6
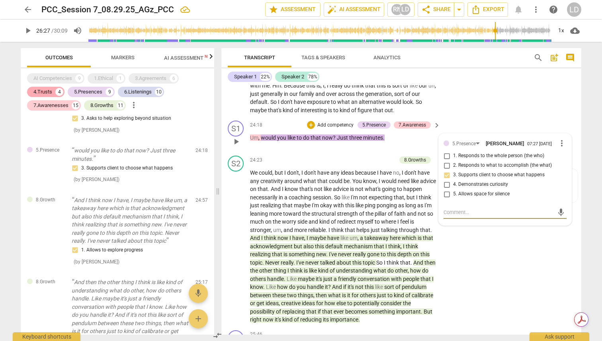
click at [46, 90] on div "4.Trusts" at bounding box center [42, 92] width 19 height 8
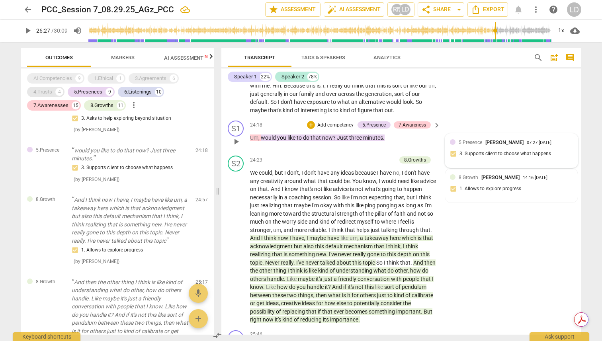
click at [39, 91] on div "4.Trusts" at bounding box center [42, 92] width 19 height 8
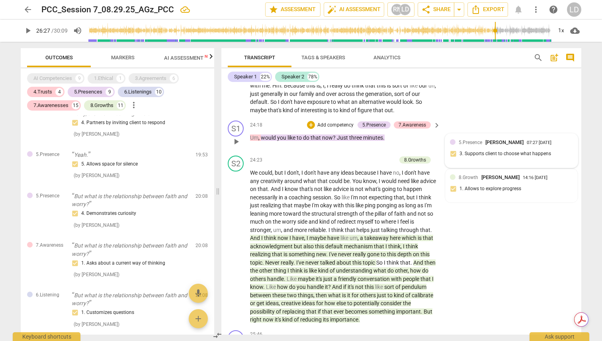
scroll to position [2958, 0]
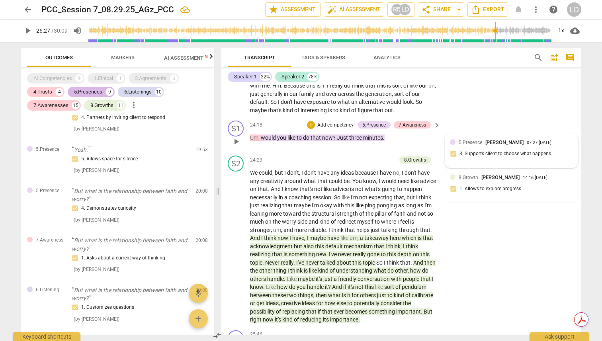
click at [93, 94] on div "5.Presences" at bounding box center [88, 92] width 28 height 8
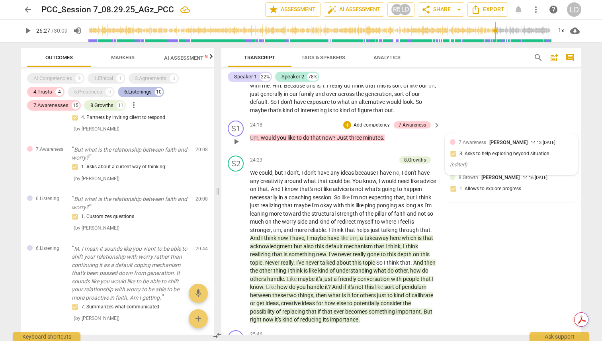
click at [140, 96] on div "6.Listenings 10" at bounding box center [141, 92] width 46 height 10
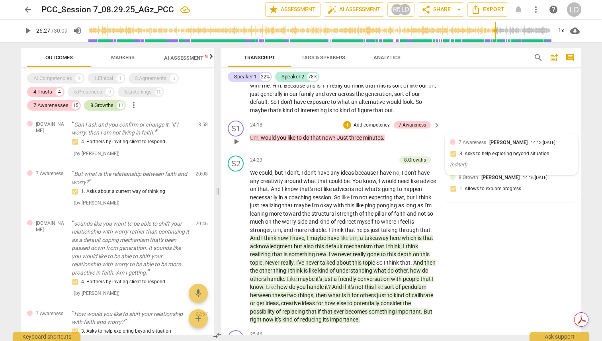
click at [106, 108] on div "8.Growths" at bounding box center [101, 105] width 23 height 8
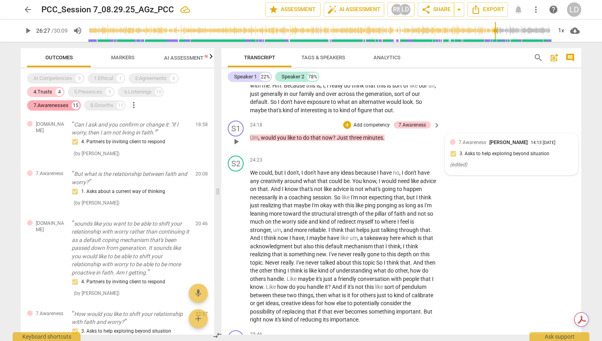
click at [60, 105] on div "7.Awarenesses" at bounding box center [50, 105] width 35 height 8
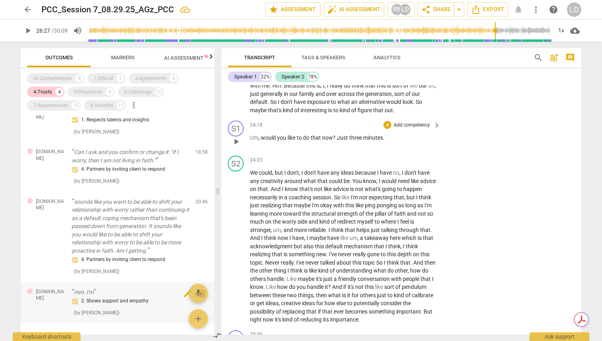
scroll to position [0, 0]
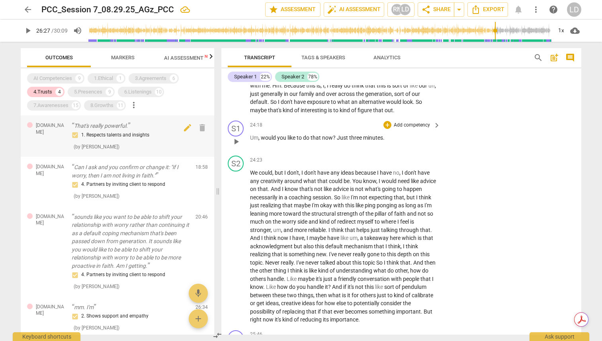
click at [149, 146] on div "1. Respects talents and insights ( by [PERSON_NAME] )" at bounding box center [130, 141] width 117 height 20
click at [128, 138] on div "1. Respects talents and insights" at bounding box center [130, 136] width 117 height 10
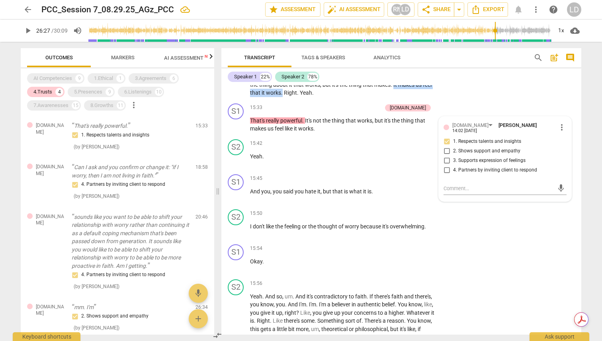
drag, startPoint x: 349, startPoint y: 107, endPoint x: 422, endPoint y: 109, distance: 72.9
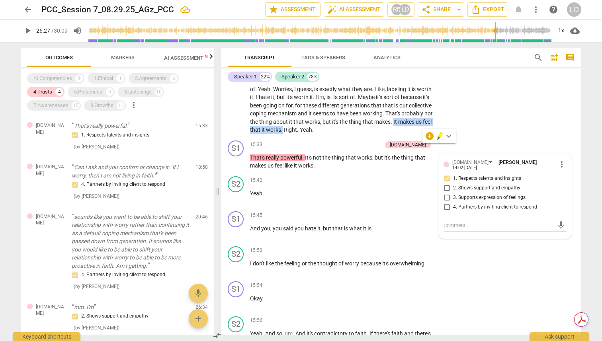
scroll to position [2450, 0]
click at [534, 138] on div "S2 play_arrow pause 13:07 + Add competency keyboard_arrow_right It's weighty , …" at bounding box center [401, 18] width 360 height 240
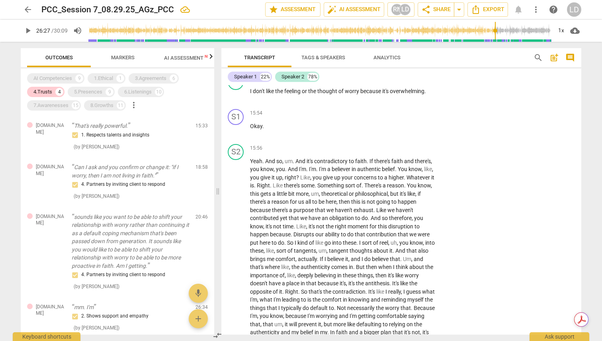
scroll to position [2631, 0]
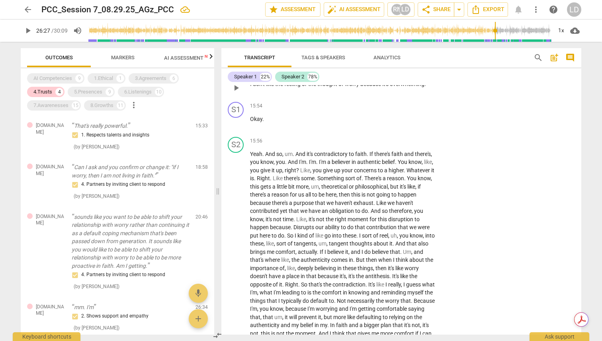
click at [413, 87] on span "overwhelming" at bounding box center [407, 84] width 35 height 6
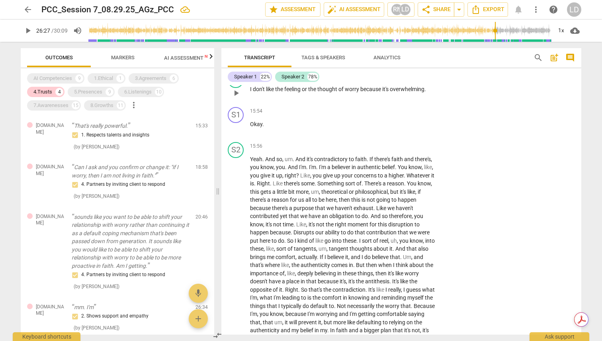
click at [410, 92] on span "overwhelming" at bounding box center [407, 89] width 35 height 6
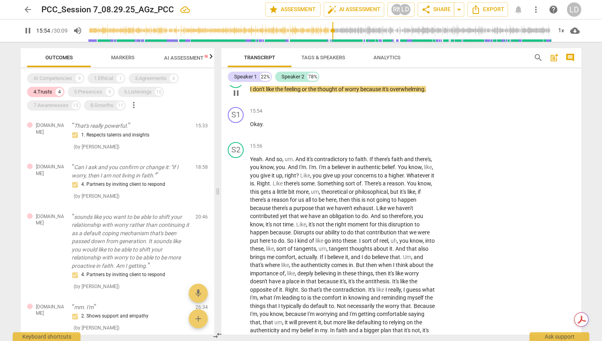
click at [410, 92] on span "overwhelming" at bounding box center [407, 89] width 35 height 6
click at [236, 98] on span "pause" at bounding box center [236, 93] width 10 height 10
click at [255, 127] on span "Okay" at bounding box center [256, 124] width 12 height 6
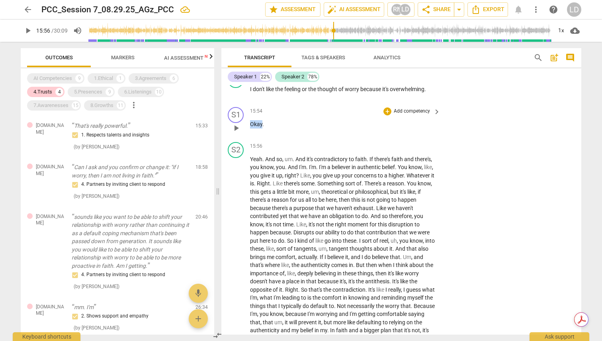
click at [255, 127] on span "Okay" at bounding box center [256, 124] width 12 height 6
click at [237, 133] on span "pause" at bounding box center [236, 128] width 10 height 10
type input "957"
click at [393, 115] on p "Add competency" at bounding box center [412, 111] width 38 height 7
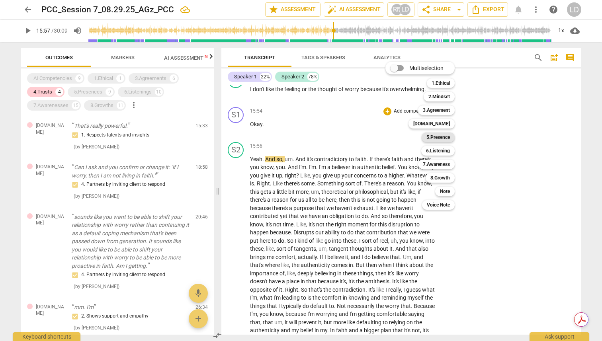
click at [434, 138] on b "5.Presence" at bounding box center [437, 138] width 23 height 10
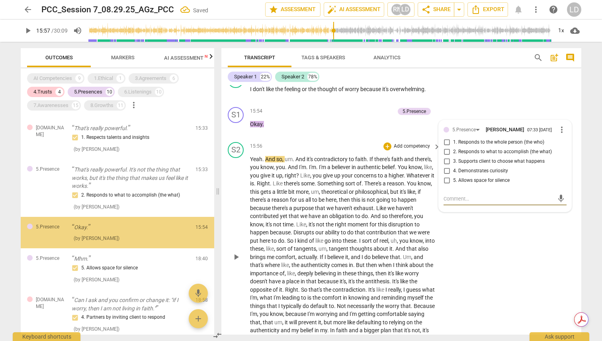
scroll to position [177, 0]
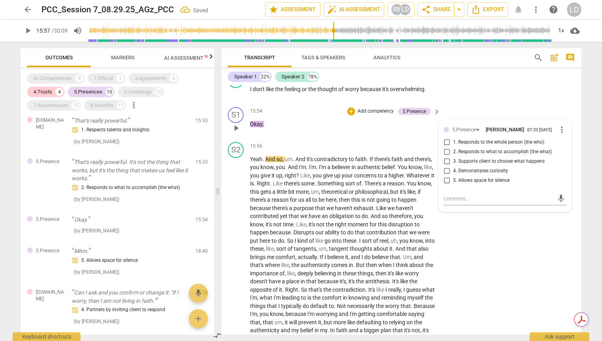
click at [489, 184] on span "5. Allows space for silence" at bounding box center [481, 180] width 57 height 7
click at [453, 185] on input "5. Allows space for silence" at bounding box center [446, 181] width 13 height 10
checkbox input "true"
click at [489, 104] on div "S2 play_arrow pause 15:50 + Add competency keyboard_arrow_right I don't like th…" at bounding box center [401, 86] width 360 height 35
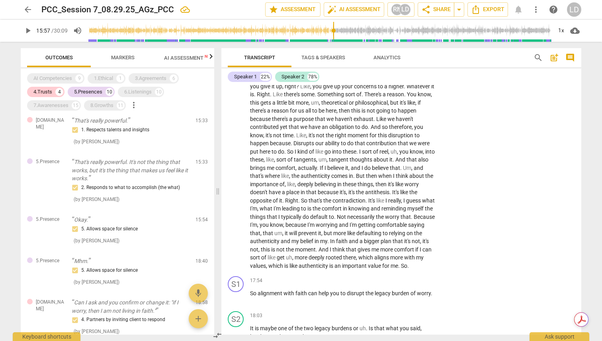
scroll to position [2713, 0]
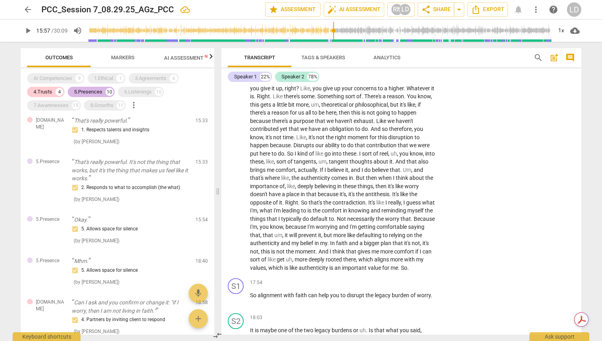
click at [88, 91] on div "5.Presences" at bounding box center [88, 92] width 28 height 8
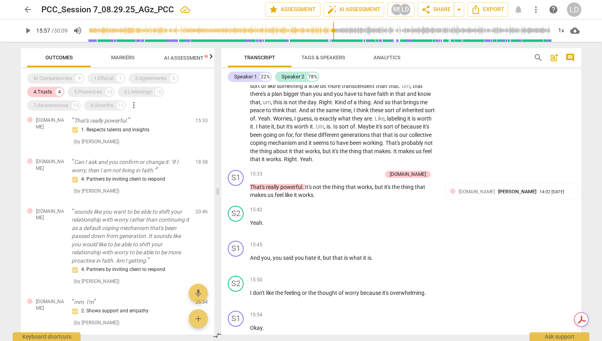
scroll to position [2421, 0]
click at [51, 91] on div "4.Trusts" at bounding box center [42, 92] width 19 height 8
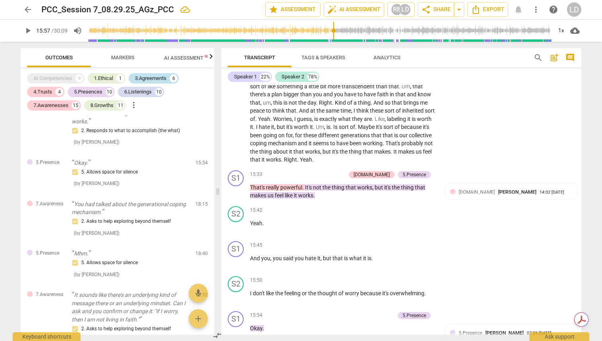
click at [157, 76] on div "3.Agreements" at bounding box center [150, 78] width 31 height 8
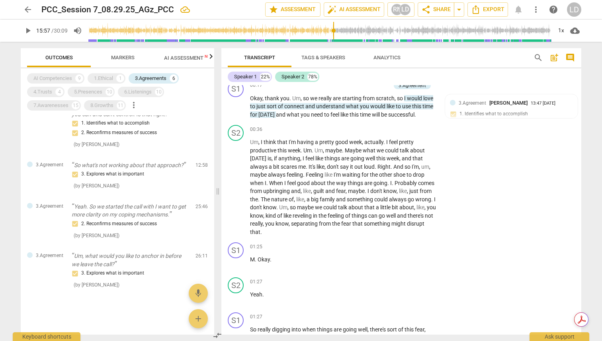
scroll to position [87, 0]
drag, startPoint x: 283, startPoint y: 115, endPoint x: 416, endPoint y: 114, distance: 133.7
click at [416, 114] on p "Okay , thank you . Um , so we really are starting from scratch , so I would lov…" at bounding box center [343, 106] width 186 height 25
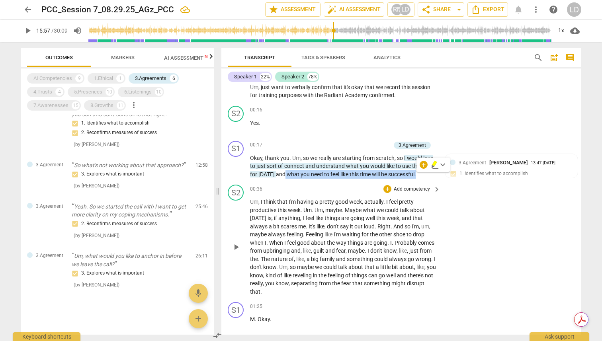
scroll to position [24, 0]
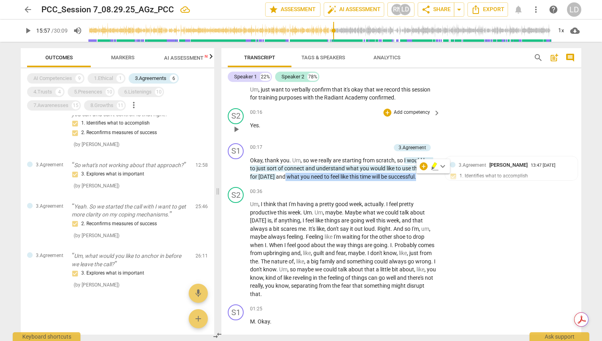
click at [471, 135] on div "S2 play_arrow pause 00:16 + Add competency keyboard_arrow_right Yes ." at bounding box center [401, 122] width 360 height 35
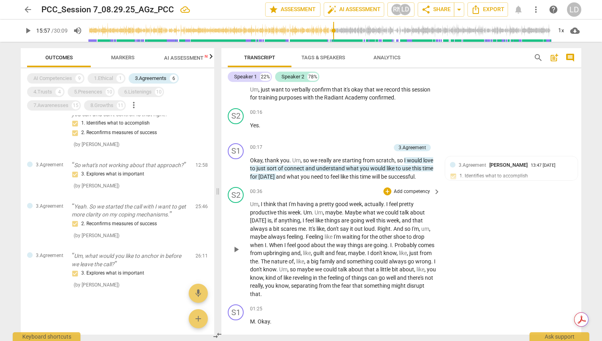
type input "957"
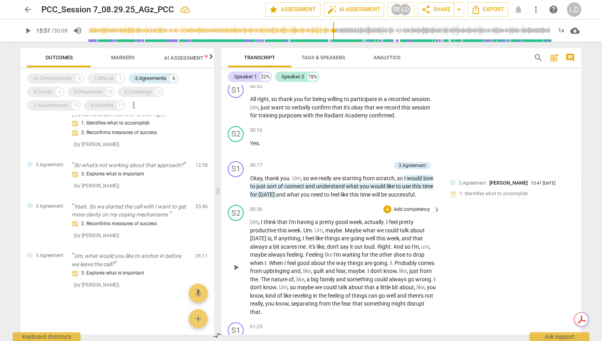
scroll to position [0, 0]
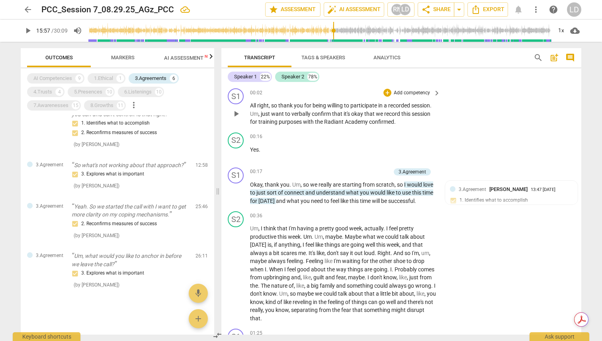
drag, startPoint x: 250, startPoint y: 105, endPoint x: 408, endPoint y: 123, distance: 159.0
click at [408, 123] on div "S1 play_arrow pause 00:02 + Add competency keyboard_arrow_right All right , so …" at bounding box center [401, 107] width 360 height 44
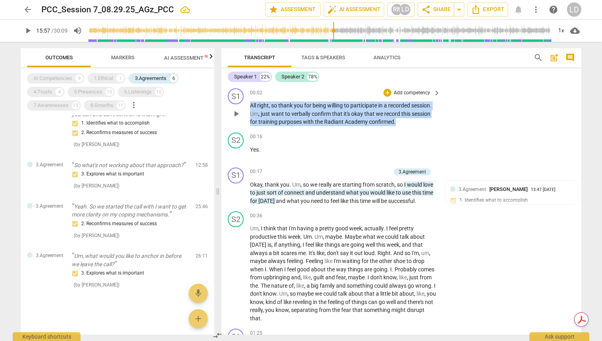
drag, startPoint x: 398, startPoint y: 122, endPoint x: 248, endPoint y: 109, distance: 150.6
click at [248, 109] on div "S1 play_arrow pause 00:02 + Add competency keyboard_arrow_right All right , so …" at bounding box center [401, 107] width 360 height 44
click at [389, 90] on div "+ Add competency" at bounding box center [406, 93] width 47 height 8
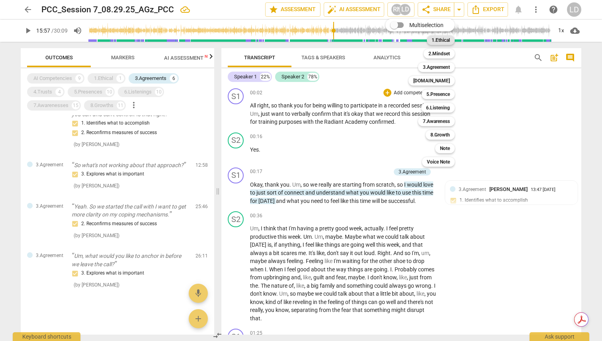
click at [445, 39] on b "1.Ethical" at bounding box center [440, 40] width 18 height 10
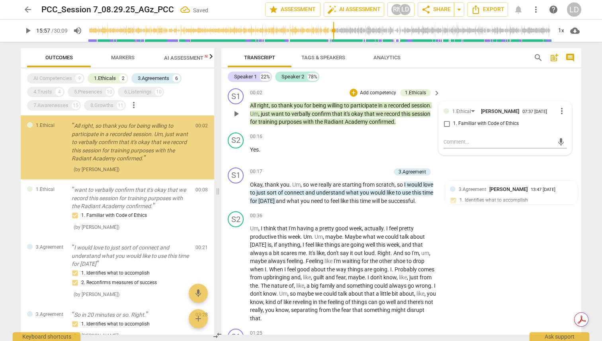
click at [483, 125] on span "1. Familiar with Code of Ethics" at bounding box center [486, 123] width 66 height 7
click at [453, 125] on input "1. Familiar with Code of Ethics" at bounding box center [446, 124] width 13 height 10
checkbox input "true"
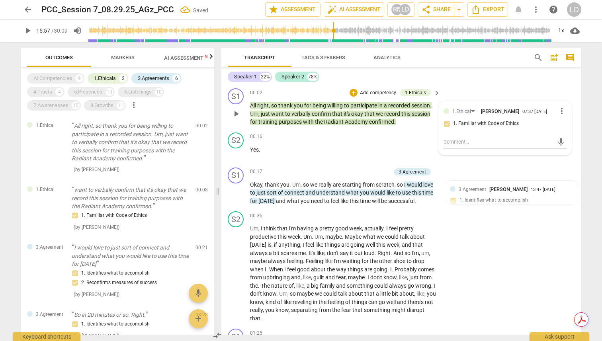
click at [454, 92] on div "S1 play_arrow pause 00:02 + Add competency 1.Ethicals keyboard_arrow_right All …" at bounding box center [401, 107] width 360 height 44
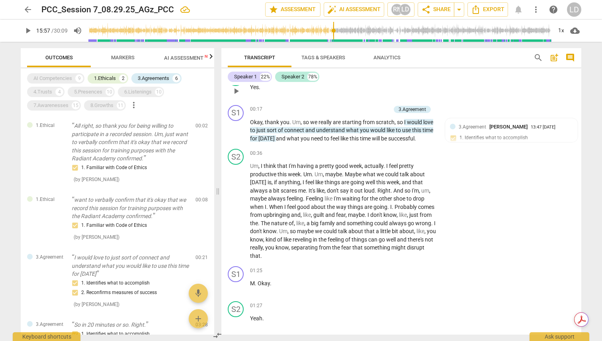
scroll to position [70, 0]
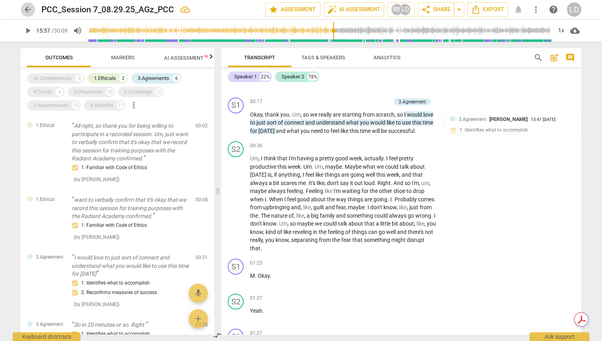
click at [27, 12] on span "arrow_back" at bounding box center [28, 10] width 10 height 10
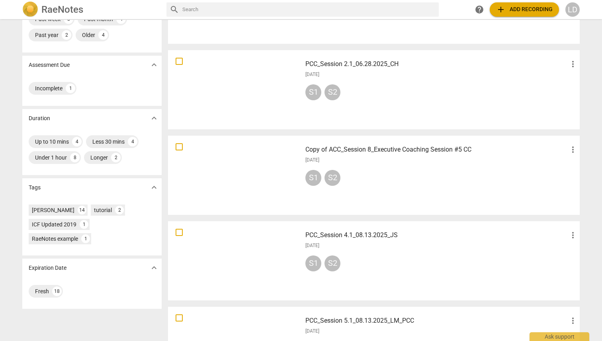
scroll to position [68, 0]
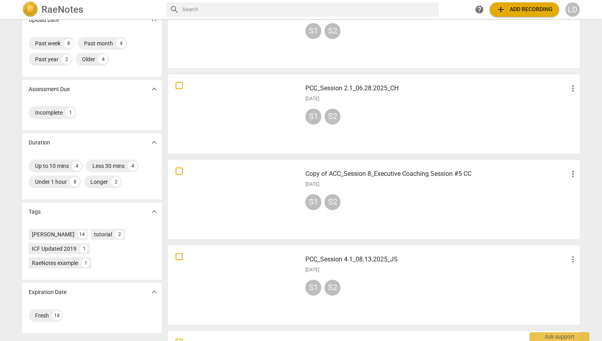
click at [258, 120] on div at bounding box center [235, 114] width 128 height 74
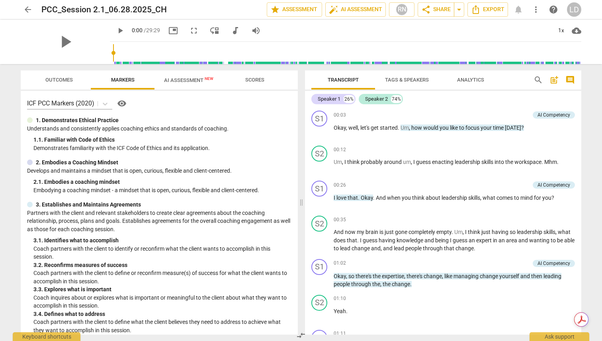
click at [256, 78] on span "Scores" at bounding box center [254, 80] width 19 height 6
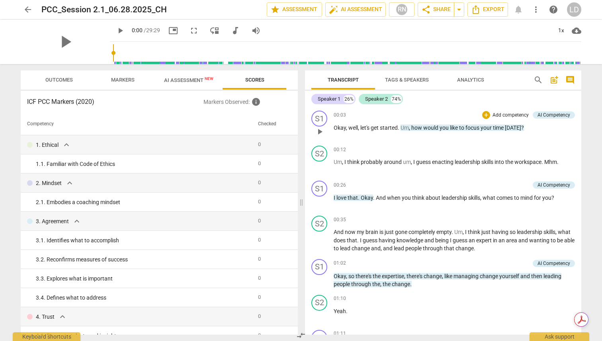
click at [510, 113] on p "Add competency" at bounding box center [511, 115] width 38 height 7
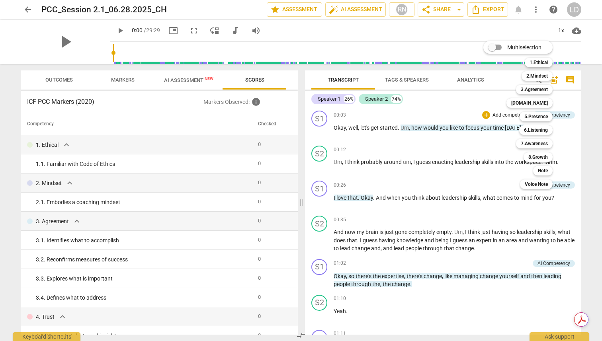
click at [215, 219] on div at bounding box center [301, 170] width 602 height 341
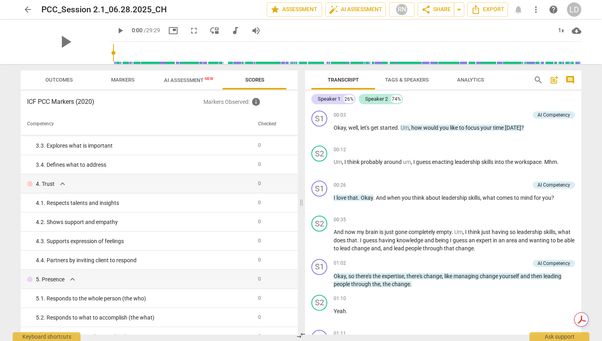
scroll to position [134, 0]
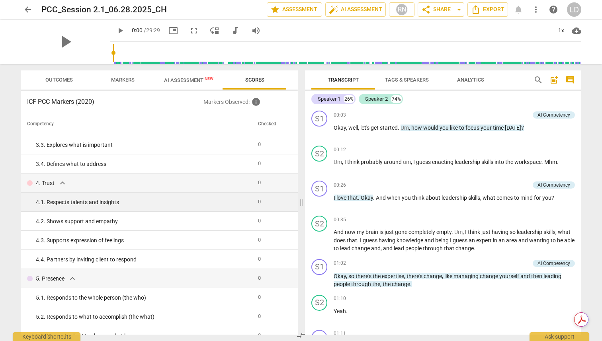
click at [93, 205] on div "4. 1. Respects talents and insights" at bounding box center [144, 202] width 216 height 8
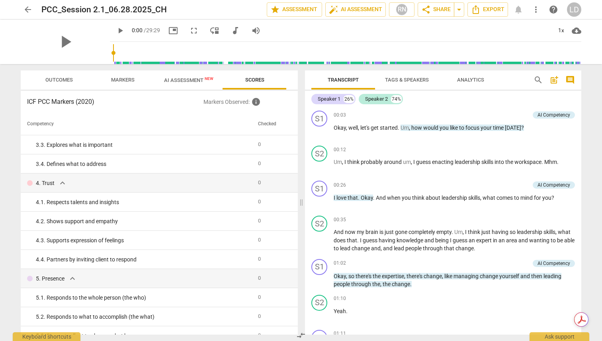
click at [26, 10] on span "arrow_back" at bounding box center [28, 10] width 10 height 10
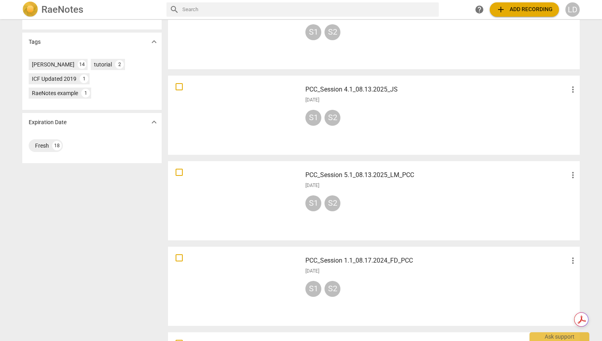
scroll to position [239, 0]
click at [236, 125] on div at bounding box center [235, 115] width 128 height 74
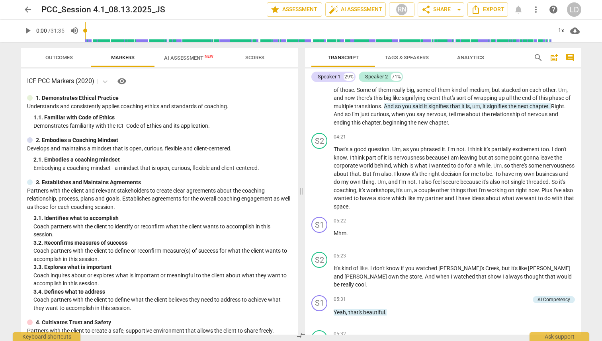
scroll to position [828, 0]
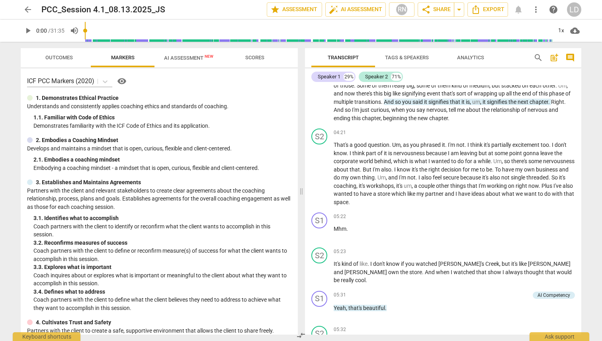
click at [27, 9] on span "arrow_back" at bounding box center [28, 10] width 10 height 10
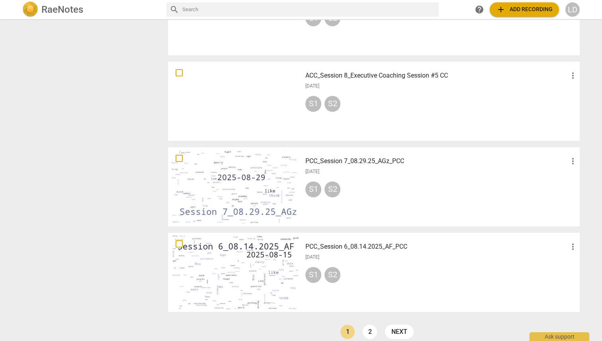
scroll to position [517, 0]
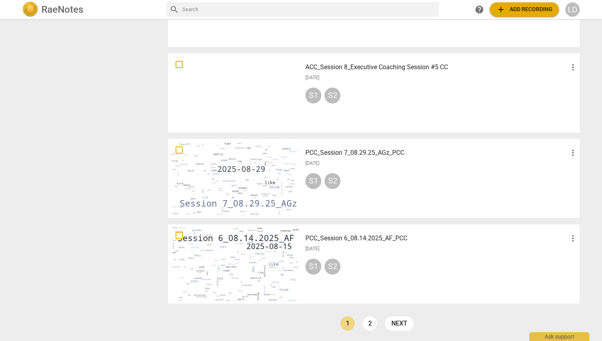
click at [388, 255] on div "PCC_Session 6_08.14.2025_AF_PCC more_vert [DATE] S1 S2" at bounding box center [441, 264] width 285 height 74
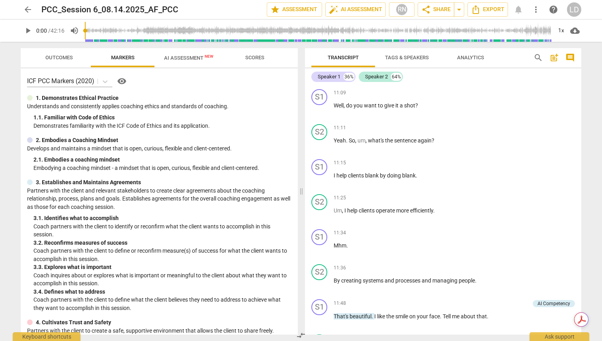
scroll to position [1844, 0]
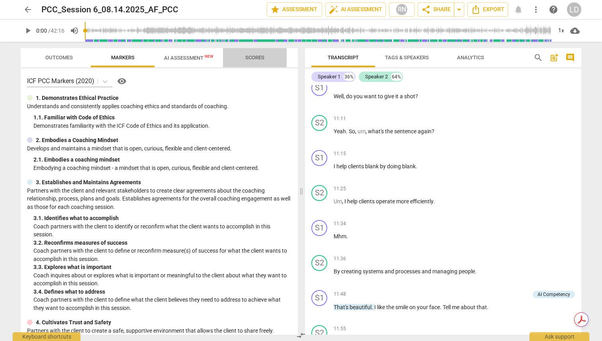
click at [254, 60] on span "Scores" at bounding box center [254, 58] width 19 height 6
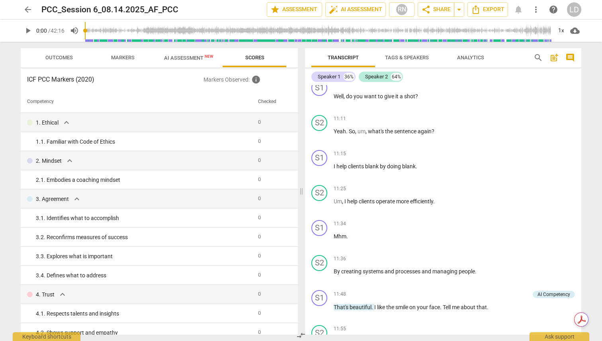
click at [185, 59] on span "AI Assessment New" at bounding box center [188, 58] width 49 height 6
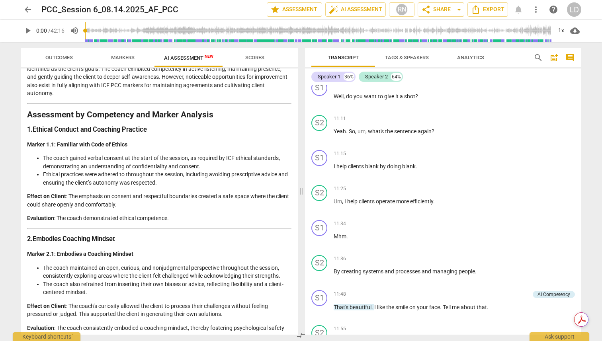
scroll to position [114, 0]
